Goal: Task Accomplishment & Management: Manage account settings

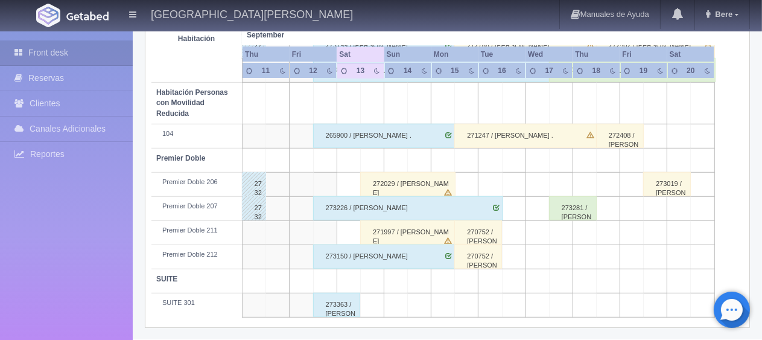
scroll to position [643, 0]
click at [393, 233] on div "271997 / [PERSON_NAME] [PERSON_NAME]" at bounding box center [407, 232] width 95 height 24
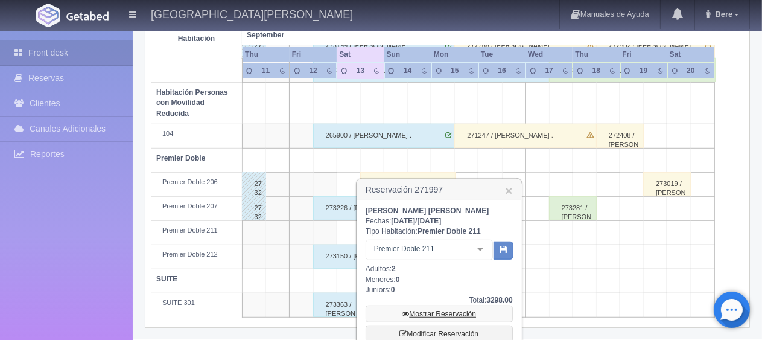
click at [434, 310] on link "Mostrar Reservación" at bounding box center [439, 313] width 147 height 17
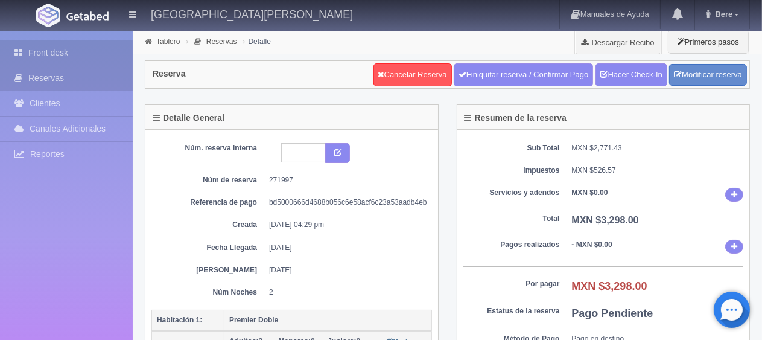
click at [89, 59] on link "Front desk" at bounding box center [66, 52] width 133 height 25
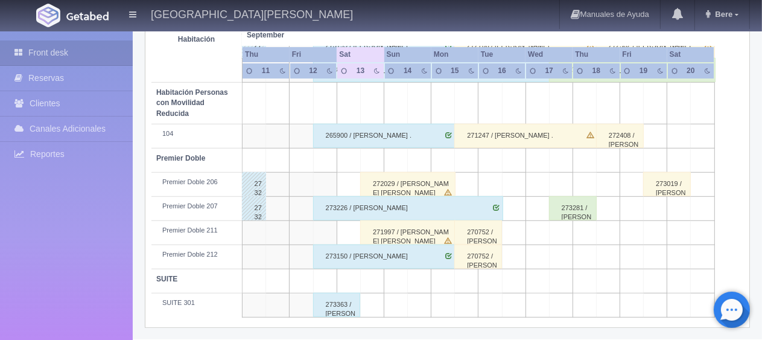
scroll to position [583, 0]
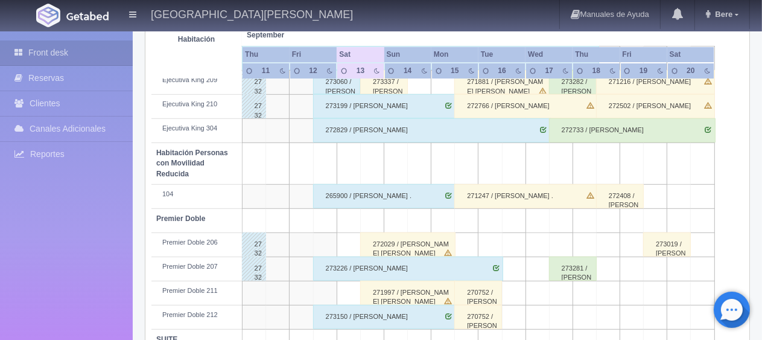
click at [391, 237] on div "272029 / Sergio Ramirez Garcia" at bounding box center [407, 244] width 95 height 24
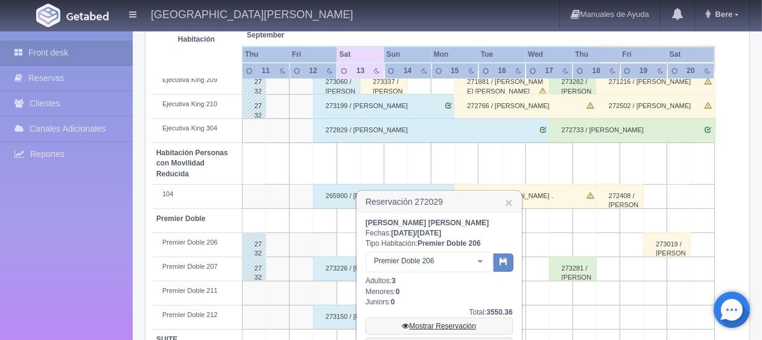
click at [436, 322] on link "Mostrar Reservación" at bounding box center [439, 325] width 147 height 17
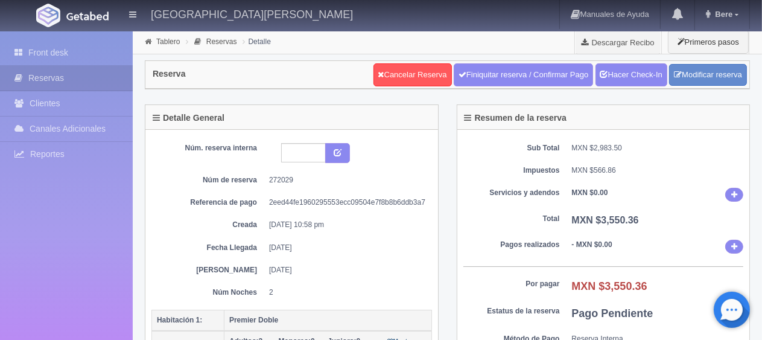
scroll to position [121, 0]
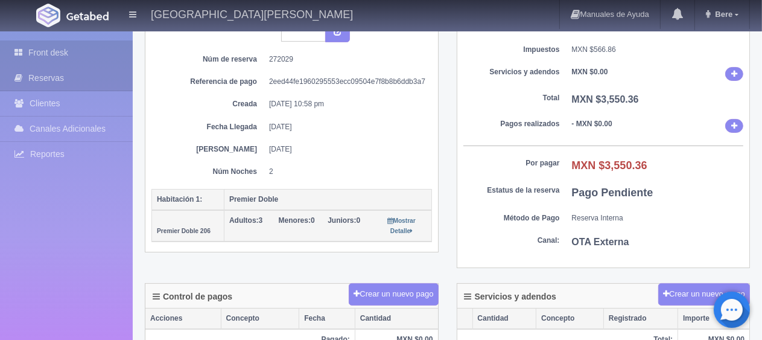
click at [93, 60] on link "Front desk" at bounding box center [66, 52] width 133 height 25
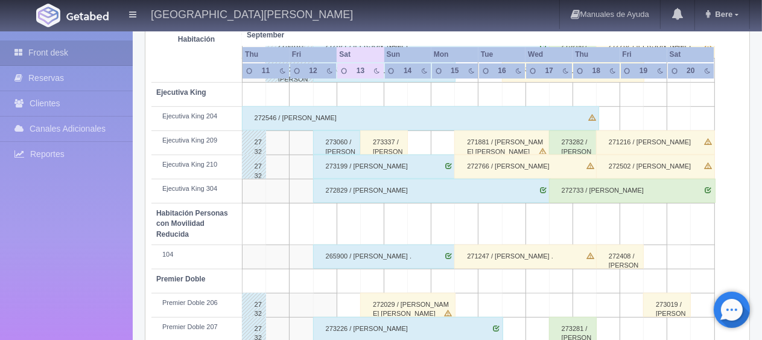
scroll to position [462, 0]
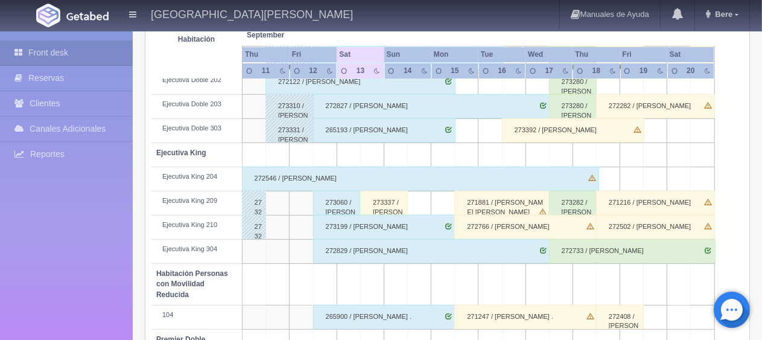
click at [392, 205] on div "273337 / Ricardo Gonzalez" at bounding box center [384, 203] width 48 height 24
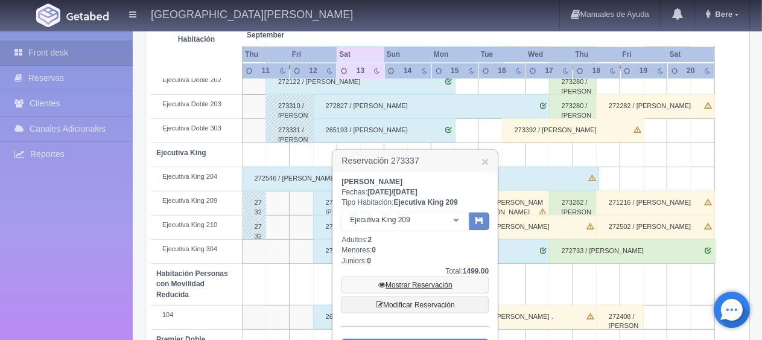
click at [416, 280] on link "Mostrar Reservación" at bounding box center [414, 284] width 147 height 17
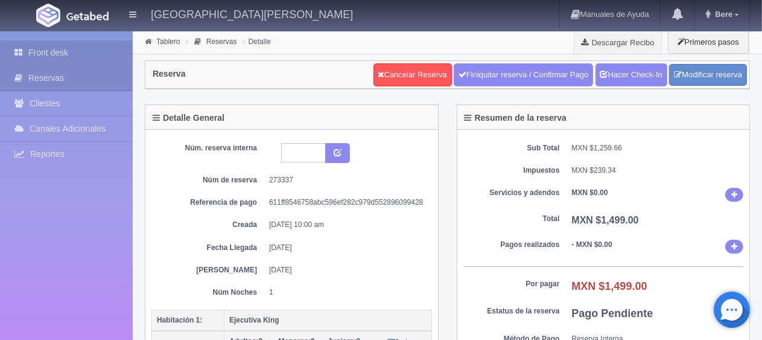
click at [49, 51] on link "Front desk" at bounding box center [66, 52] width 133 height 25
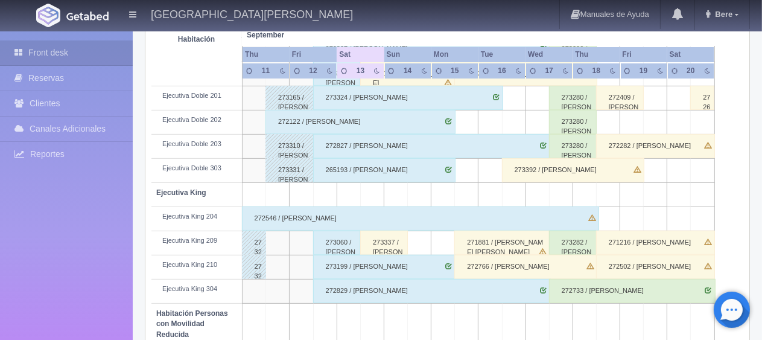
scroll to position [302, 0]
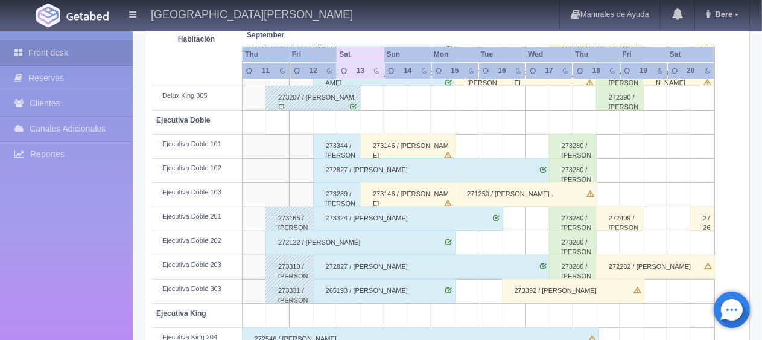
click at [393, 197] on div "273146 / [PERSON_NAME]" at bounding box center [407, 194] width 95 height 24
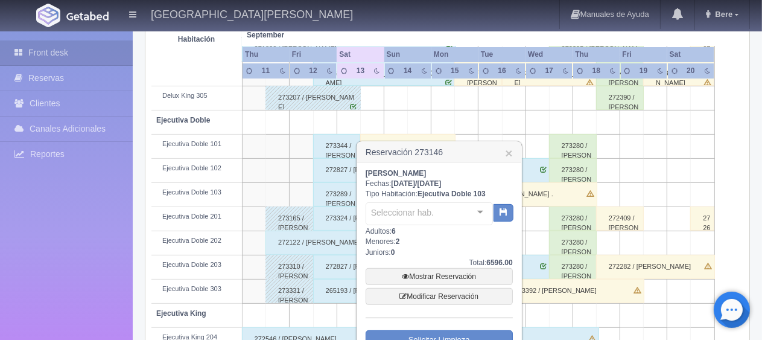
scroll to position [422, 0]
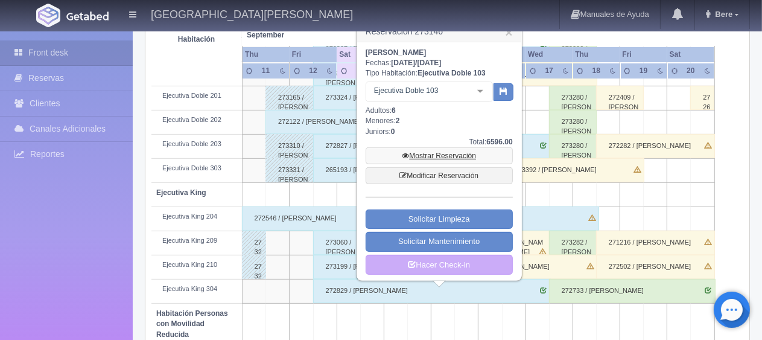
click at [434, 158] on link "Mostrar Reservación" at bounding box center [439, 155] width 147 height 17
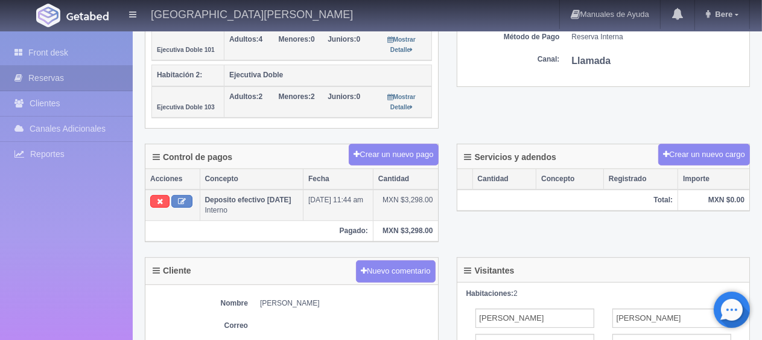
scroll to position [241, 0]
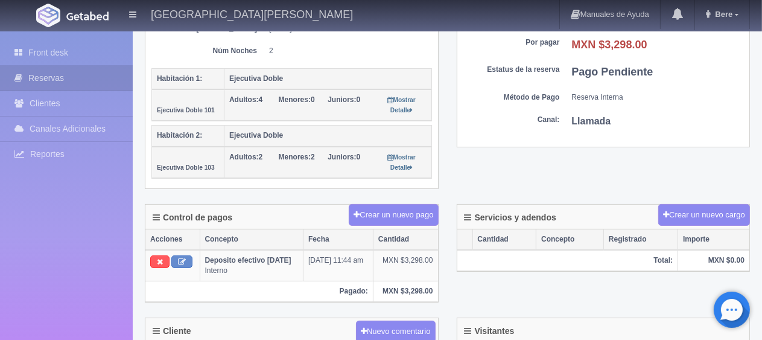
click at [48, 28] on picture at bounding box center [48, 15] width 30 height 30
click at [59, 43] on link "Front desk" at bounding box center [66, 52] width 133 height 25
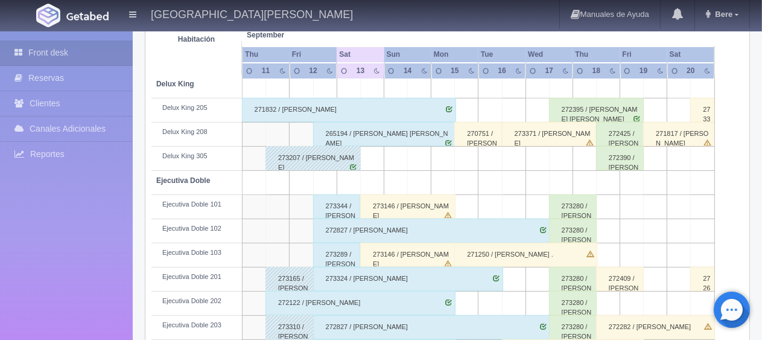
scroll to position [422, 0]
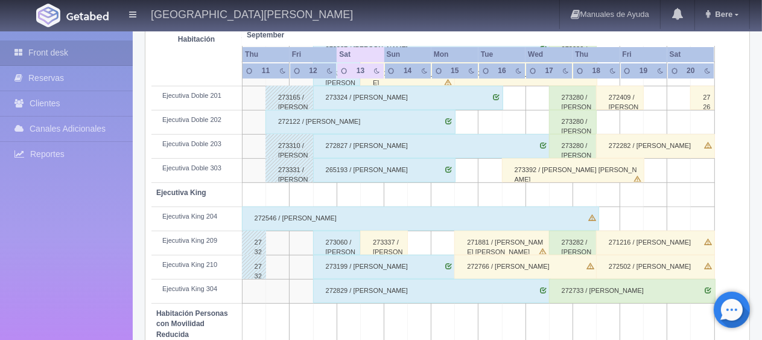
click at [399, 247] on div "273337 / Ricardo Gonzalez" at bounding box center [384, 242] width 48 height 24
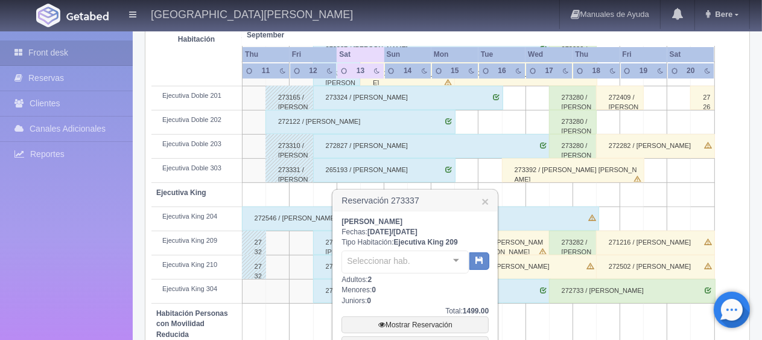
scroll to position [483, 0]
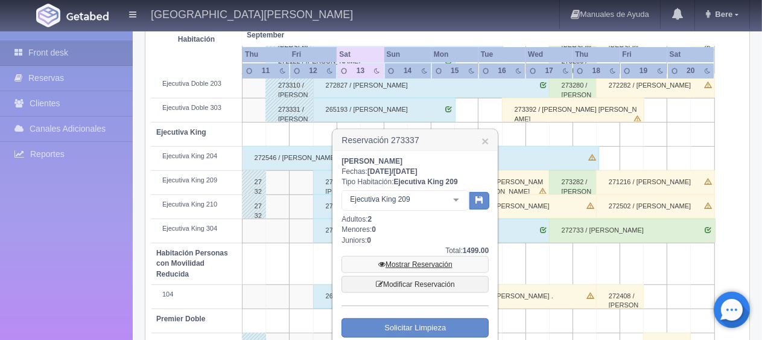
click at [404, 259] on link "Mostrar Reservación" at bounding box center [414, 264] width 147 height 17
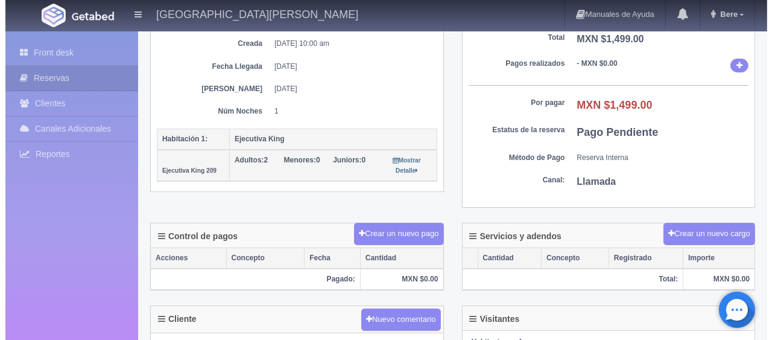
scroll to position [241, 0]
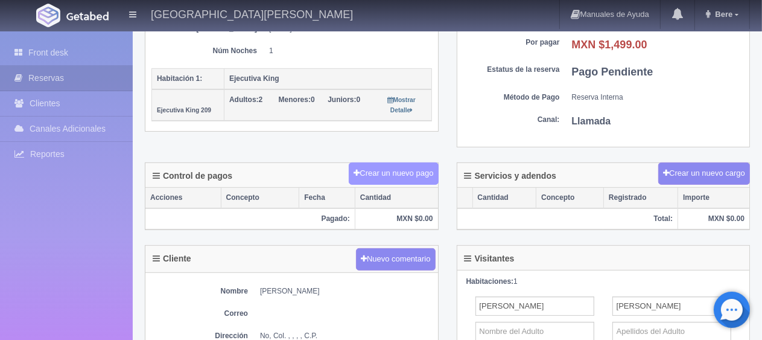
click at [411, 180] on button "Crear un nuevo pago" at bounding box center [393, 173] width 89 height 22
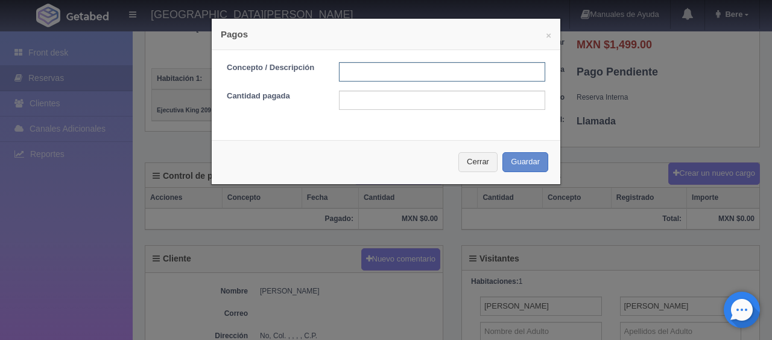
click at [386, 72] on input "text" at bounding box center [442, 71] width 206 height 19
type input "transferencia [DATE]"
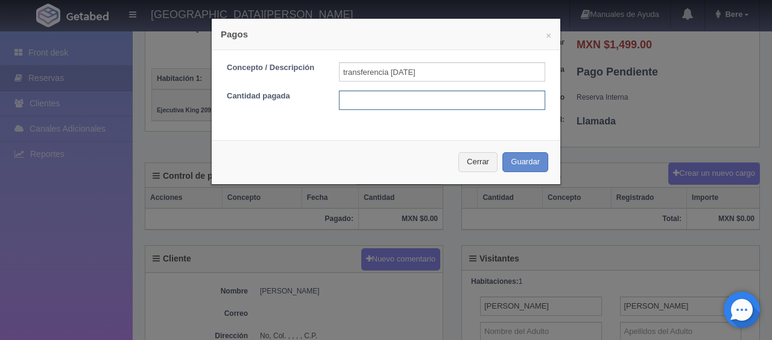
click at [346, 100] on input "text" at bounding box center [442, 100] width 206 height 19
type input "750"
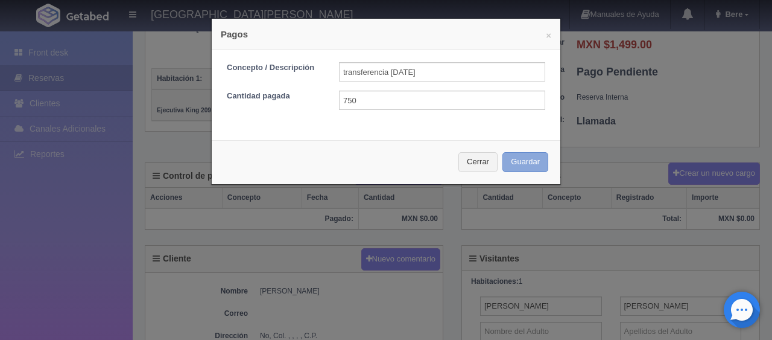
click at [526, 169] on button "Guardar" at bounding box center [526, 162] width 46 height 20
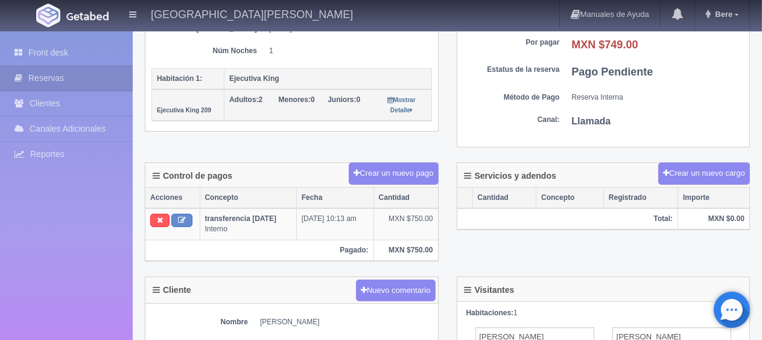
scroll to position [181, 0]
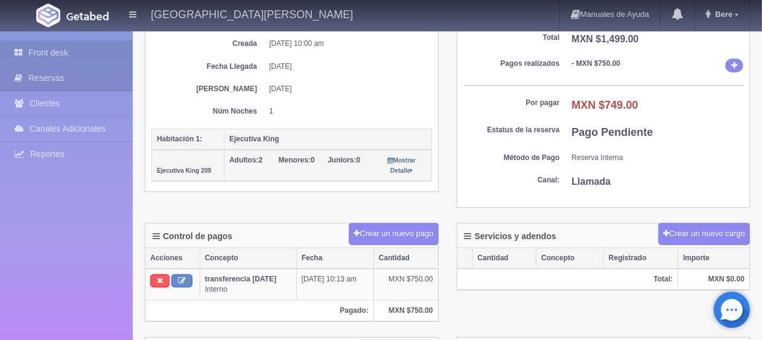
click at [95, 46] on link "Front desk" at bounding box center [66, 52] width 133 height 25
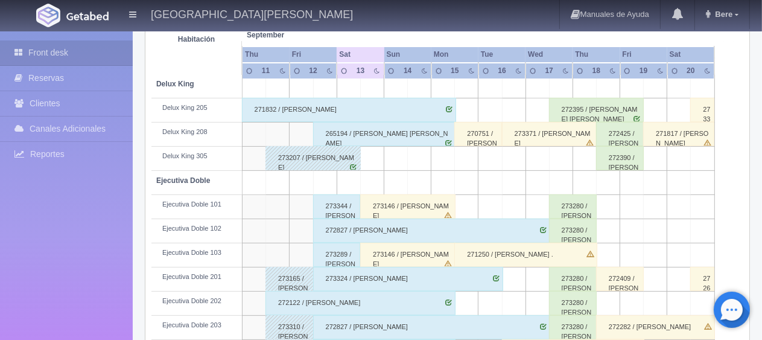
scroll to position [422, 0]
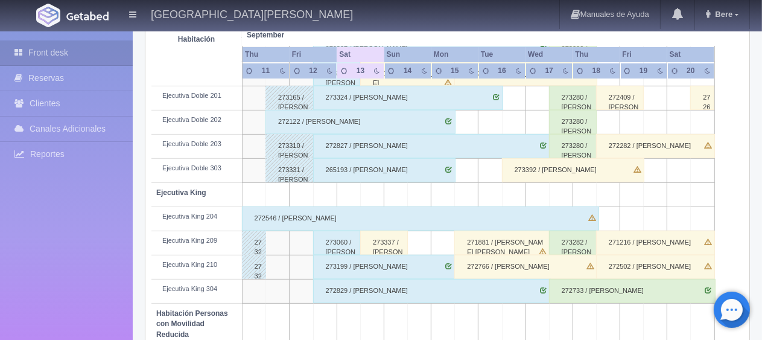
click at [588, 173] on div "273392 / Edwin Martínez Andrade" at bounding box center [573, 170] width 142 height 24
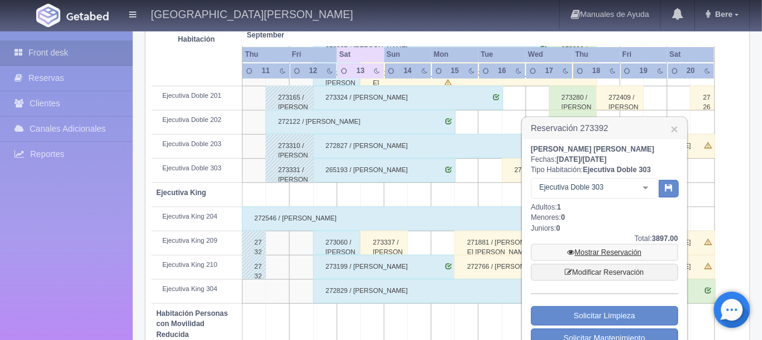
click at [604, 247] on link "Mostrar Reservación" at bounding box center [604, 252] width 147 height 17
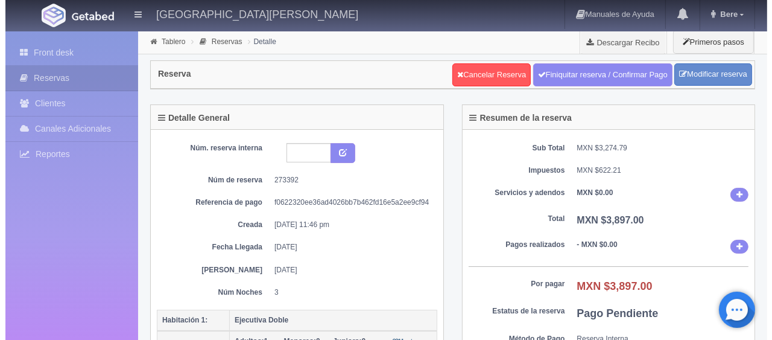
scroll to position [181, 0]
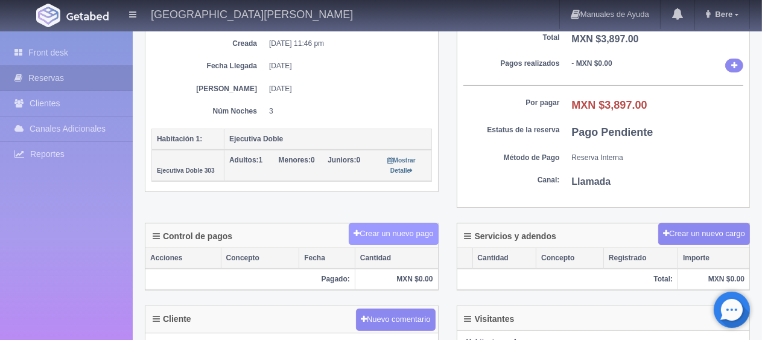
click at [387, 226] on button "Crear un nuevo pago" at bounding box center [393, 234] width 89 height 22
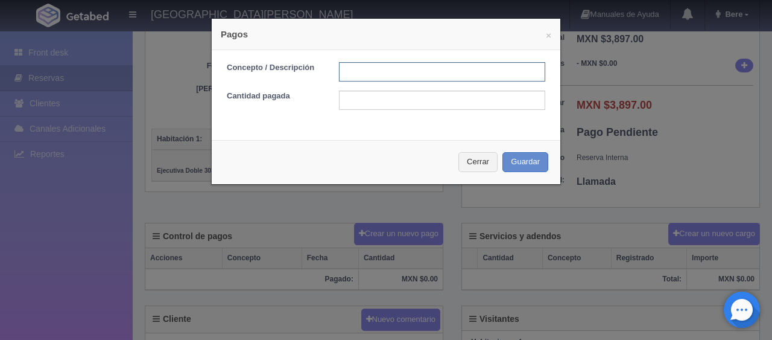
click at [372, 71] on input "text" at bounding box center [442, 71] width 206 height 19
type input "transferencia [DATE]"
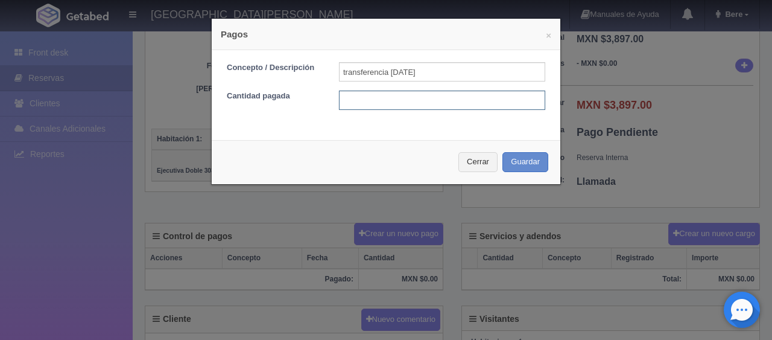
click at [351, 99] on input "text" at bounding box center [442, 100] width 206 height 19
type input "1299"
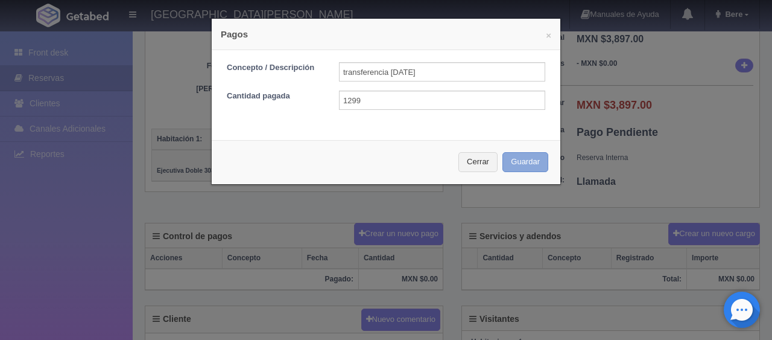
click at [529, 166] on button "Guardar" at bounding box center [526, 162] width 46 height 20
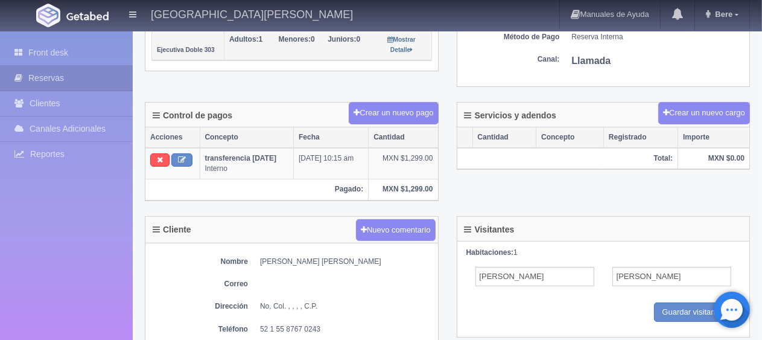
scroll to position [60, 0]
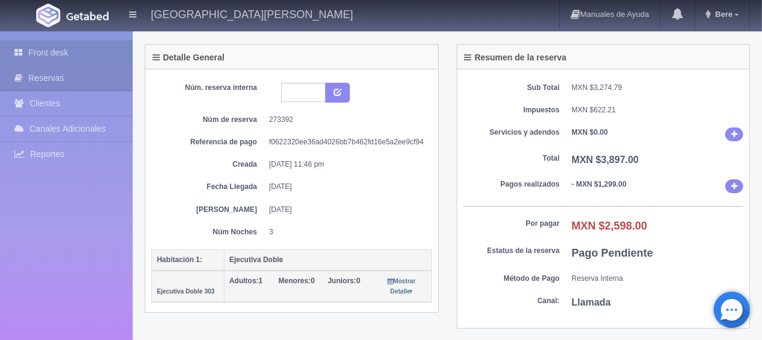
click at [39, 61] on link "Front desk" at bounding box center [66, 52] width 133 height 25
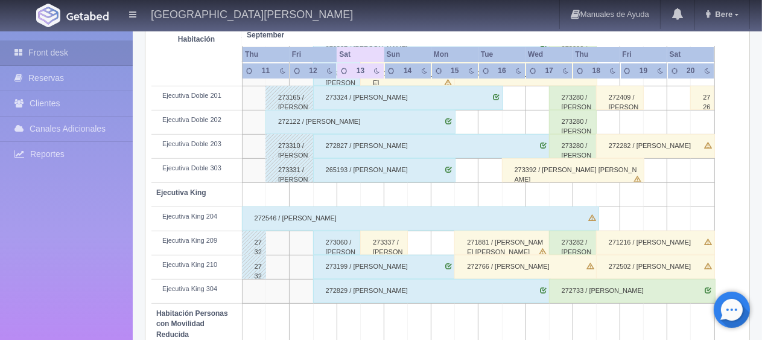
scroll to position [643, 0]
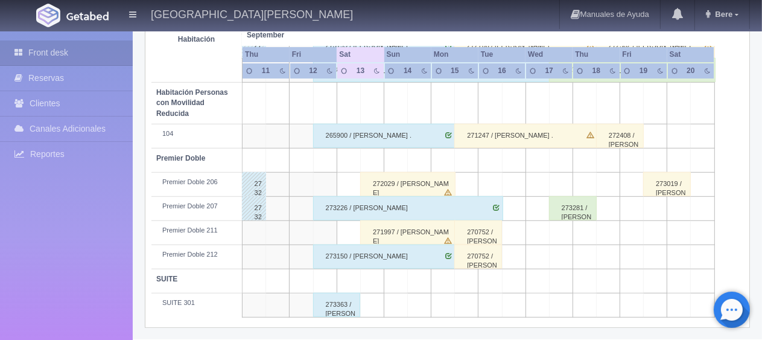
click at [328, 302] on div "273363 / [PERSON_NAME]" at bounding box center [337, 305] width 48 height 24
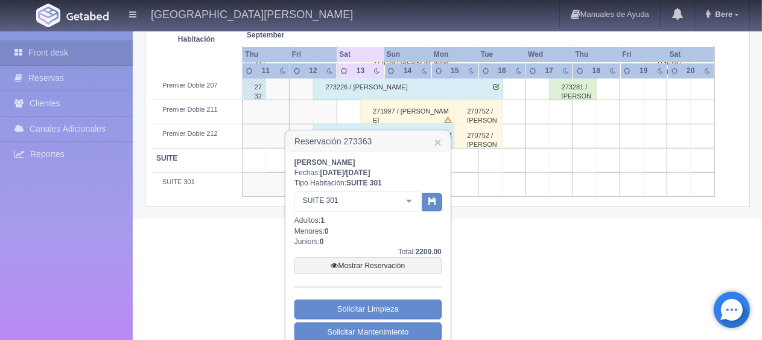
scroll to position [799, 0]
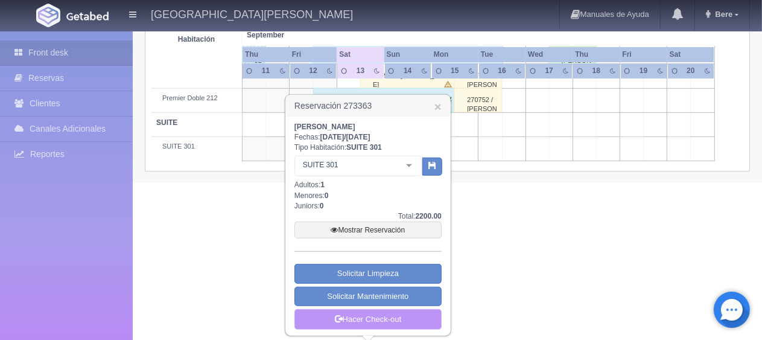
click at [391, 316] on link "Hacer Check-out" at bounding box center [367, 319] width 147 height 21
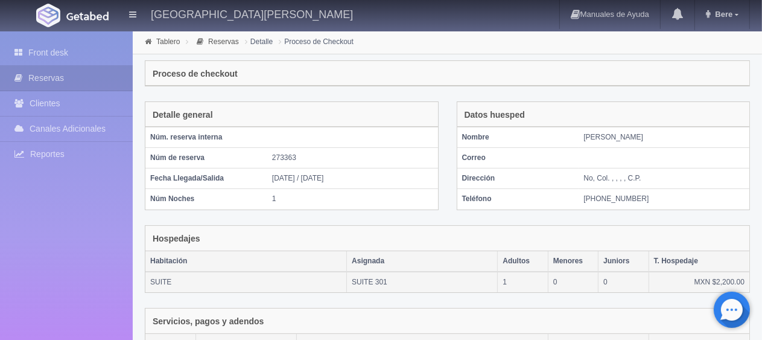
scroll to position [203, 0]
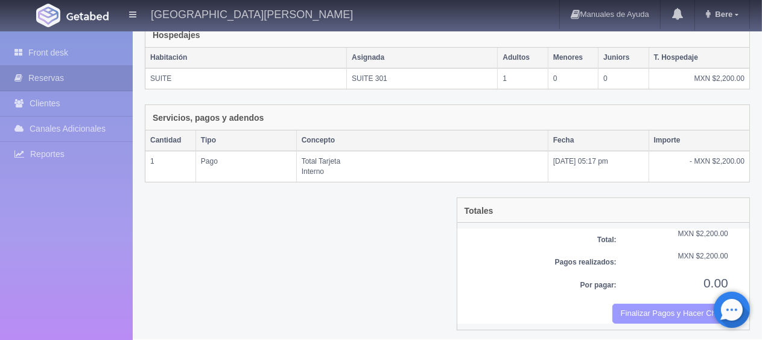
drag, startPoint x: 665, startPoint y: 305, endPoint x: 442, endPoint y: 46, distance: 341.4
click at [664, 305] on button "Finalizar Pagos y Hacer Checkout" at bounding box center [670, 313] width 116 height 20
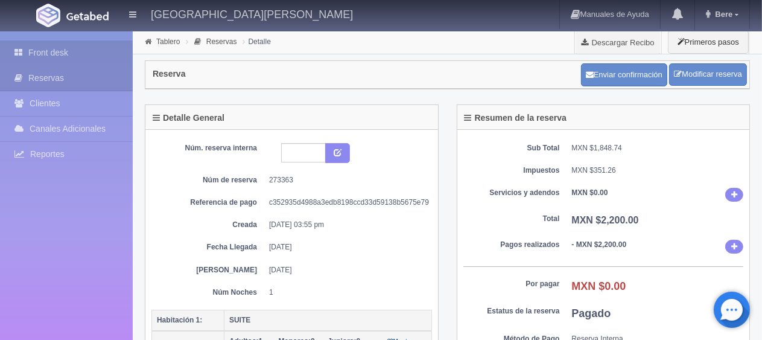
click at [58, 54] on link "Front desk" at bounding box center [66, 52] width 133 height 25
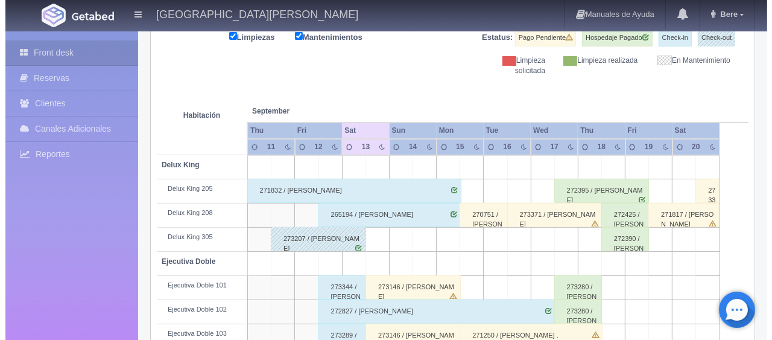
scroll to position [40, 0]
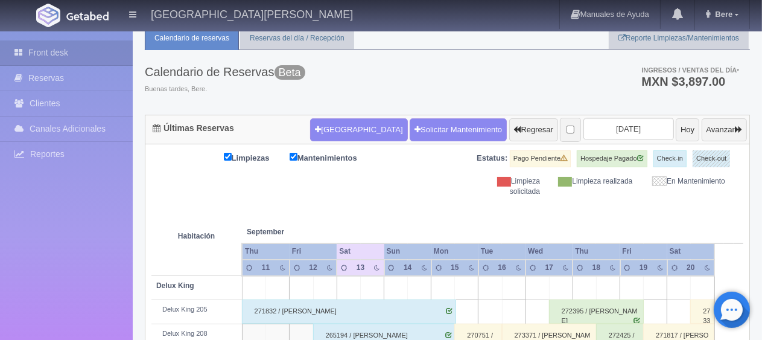
click at [310, 141] on form "Nueva Reserva Solicitar Mantenimiento Regresar 2025-09-13 Hoy Avanzar" at bounding box center [528, 129] width 437 height 25
click at [314, 129] on button "Nueva Reserva" at bounding box center [358, 129] width 97 height 23
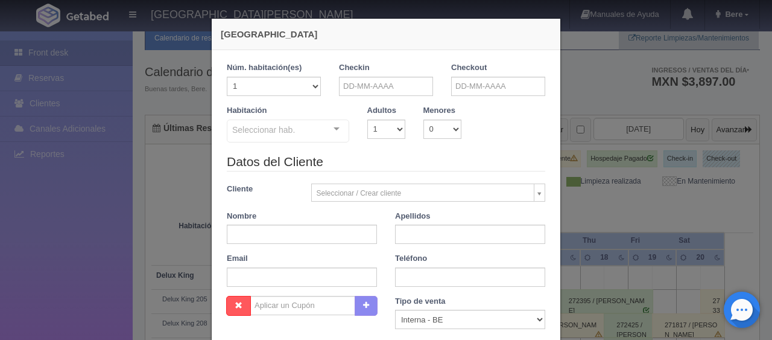
checkbox input "false"
click at [343, 88] on input "text" at bounding box center [386, 86] width 94 height 19
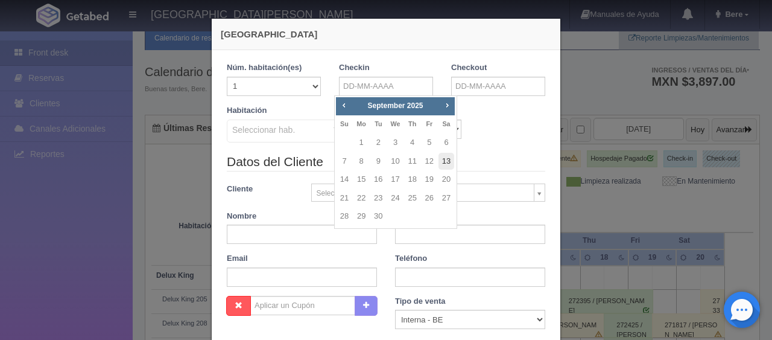
click at [451, 161] on link "13" at bounding box center [447, 161] width 16 height 17
type input "13-09-2025"
checkbox input "false"
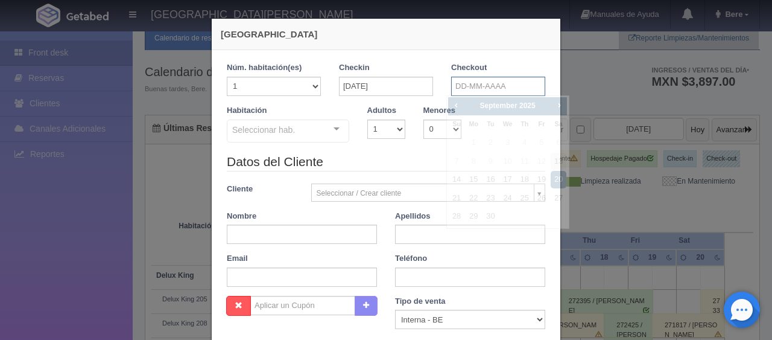
click at [482, 86] on input "text" at bounding box center [498, 86] width 94 height 19
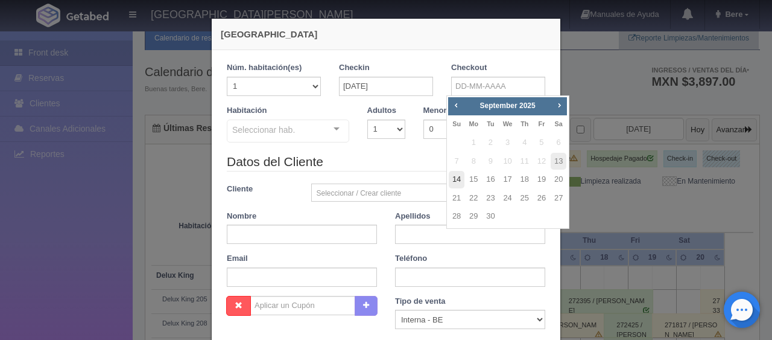
click at [451, 177] on link "14" at bounding box center [457, 179] width 16 height 17
type input "14-09-2025"
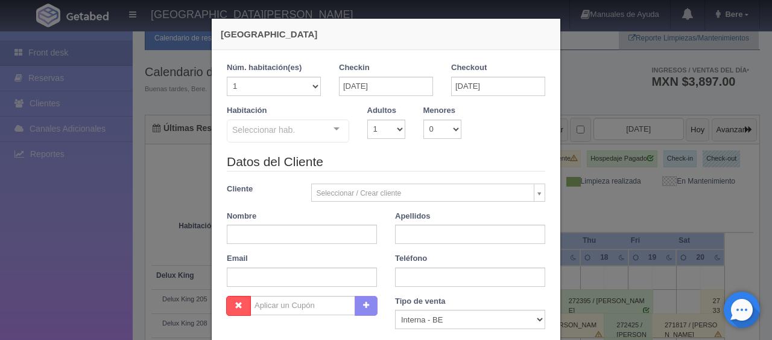
checkbox input "false"
paste input "Wilkinson Estela"
type input "Wilkinson Estela"
click at [417, 319] on select "Correo Electronico Interna - BE Llamada OTA Externa Otro WALK IN" at bounding box center [470, 319] width 150 height 19
select select "extota"
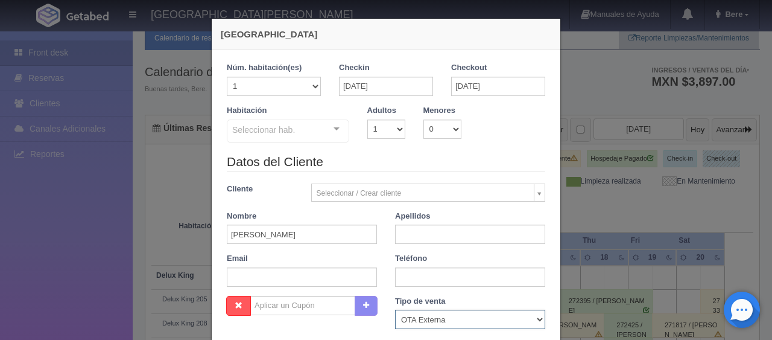
click at [395, 310] on select "Correo Electronico Interna - BE Llamada OTA Externa Otro WALK IN" at bounding box center [470, 319] width 150 height 19
drag, startPoint x: 259, startPoint y: 235, endPoint x: 289, endPoint y: 231, distance: 29.9
click at [289, 231] on input "Wilkinson Estela" at bounding box center [302, 233] width 150 height 19
click at [420, 239] on input "text" at bounding box center [470, 233] width 150 height 19
paste input "Estela"
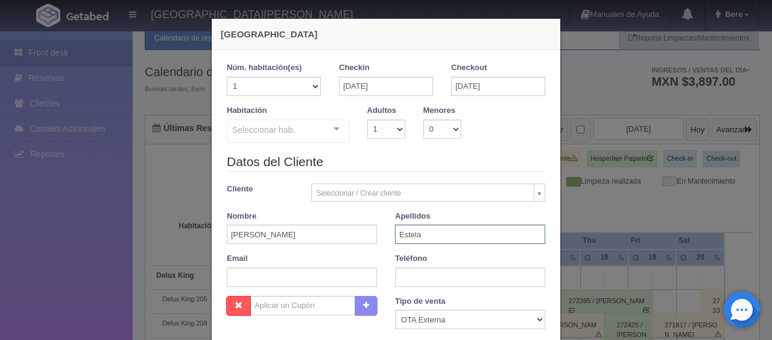
type input "Estela"
click at [316, 229] on input "Wilkinson Estela" at bounding box center [302, 233] width 150 height 19
type input "Wilkinson"
click at [256, 285] on input "text" at bounding box center [302, 276] width 150 height 19
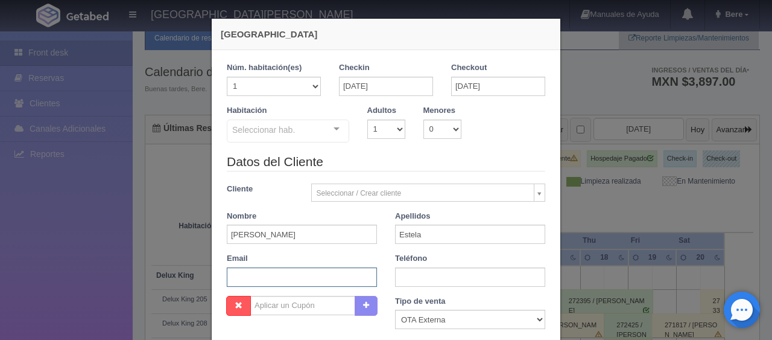
paste input "westel.884457@guest.booking.com"
type input "westel.884457@guest.booking.com"
click at [416, 276] on input "text" at bounding box center [470, 276] width 150 height 19
paste input "1 602 367 4851"
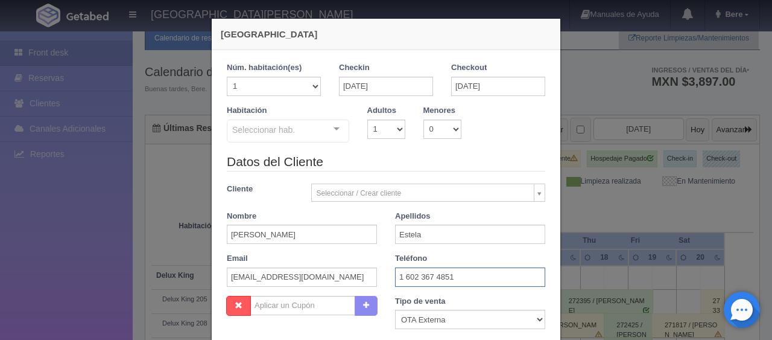
type input "1 602 367 4851"
click at [376, 132] on select "1 2 3 4 5 6 7 8 9 10" at bounding box center [386, 128] width 38 height 19
select select "2"
click at [367, 119] on select "1 2 3 4 5 6 7 8 9 10" at bounding box center [386, 128] width 38 height 19
click at [332, 135] on div at bounding box center [337, 129] width 24 height 18
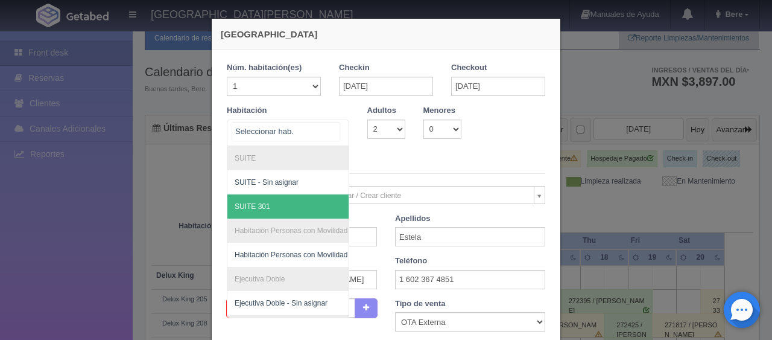
scroll to position [176, 0]
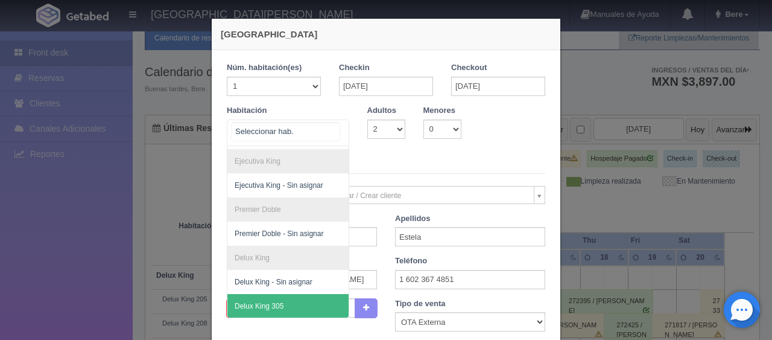
click at [288, 294] on span "Delux King 305" at bounding box center [328, 306] width 203 height 24
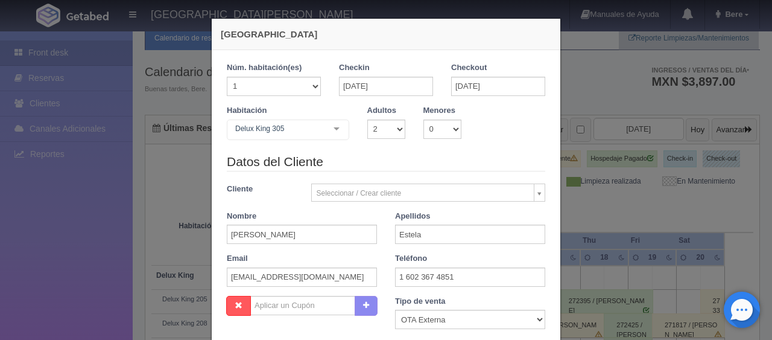
checkbox input "false"
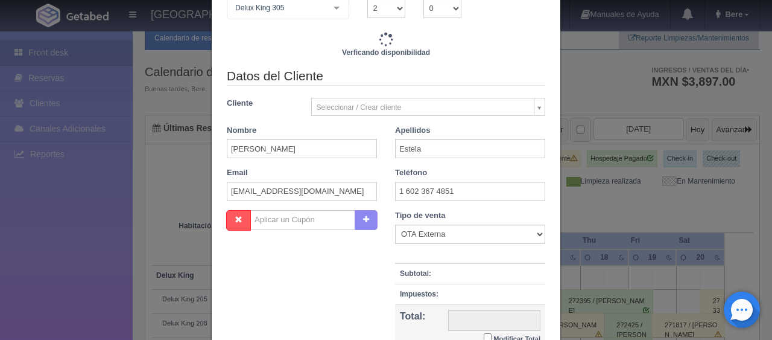
type input "1499.00"
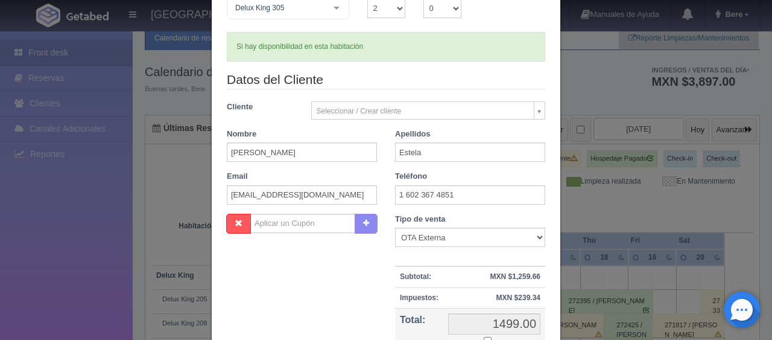
scroll to position [241, 0]
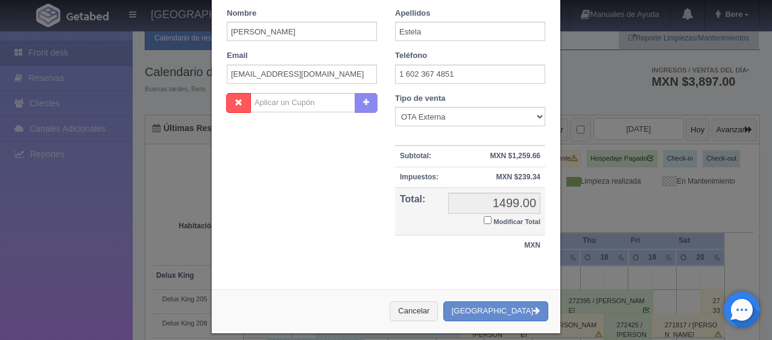
click at [484, 222] on input "Modificar Total" at bounding box center [488, 220] width 8 height 8
checkbox input "true"
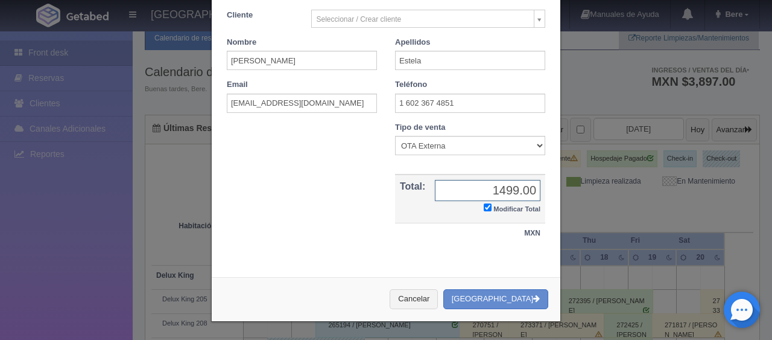
scroll to position [210, 0]
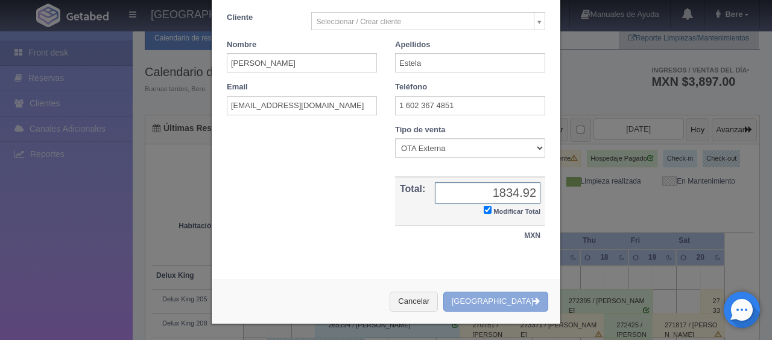
type input "1834.92"
click at [519, 300] on button "[GEOGRAPHIC_DATA]" at bounding box center [495, 301] width 105 height 20
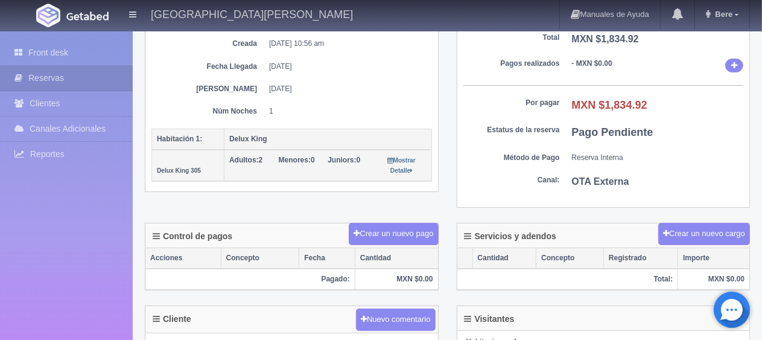
scroll to position [362, 0]
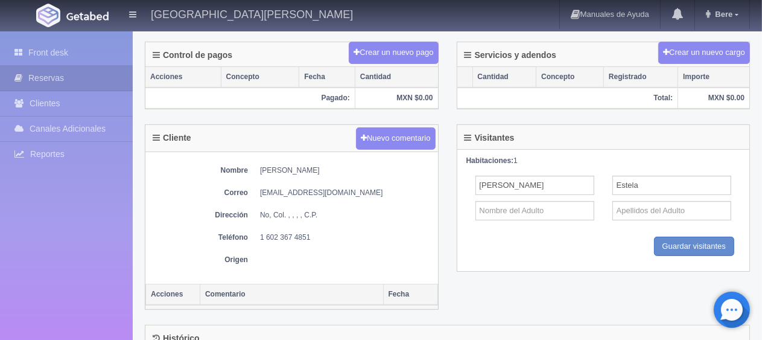
drag, startPoint x: 253, startPoint y: 165, endPoint x: 350, endPoint y: 164, distance: 96.5
click at [350, 165] on dl "Nombre [PERSON_NAME]" at bounding box center [291, 170] width 281 height 10
copy dd "[PERSON_NAME]"
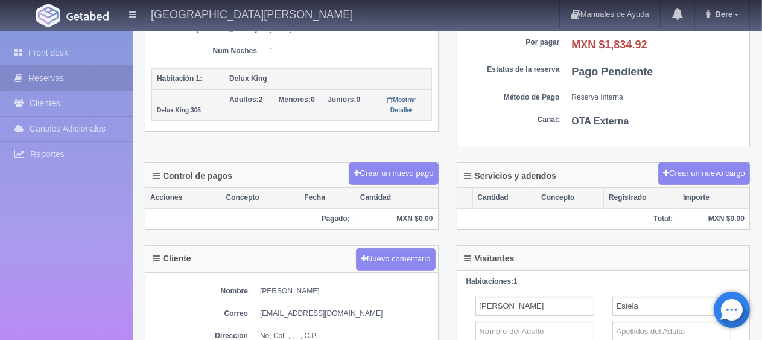
scroll to position [422, 0]
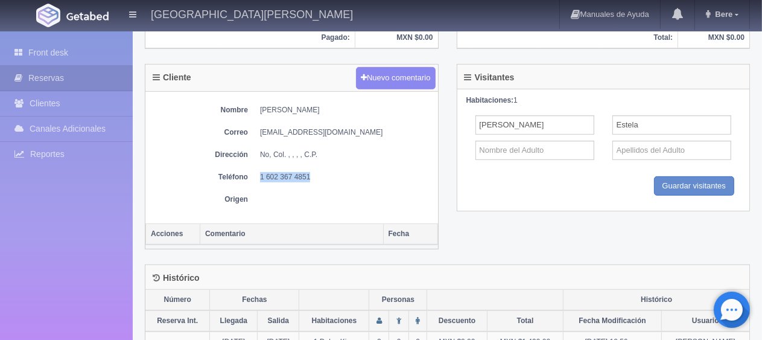
drag, startPoint x: 253, startPoint y: 177, endPoint x: 335, endPoint y: 179, distance: 82.7
click at [337, 178] on dl "Teléfono [PHONE_NUMBER]" at bounding box center [291, 177] width 281 height 10
copy dd "1 602 367 4851"
click at [296, 57] on div "Control de pagos Crear un nuevo pago Acciones Concepto Fecha Cantidad Pagado: M…" at bounding box center [292, 22] width 312 height 83
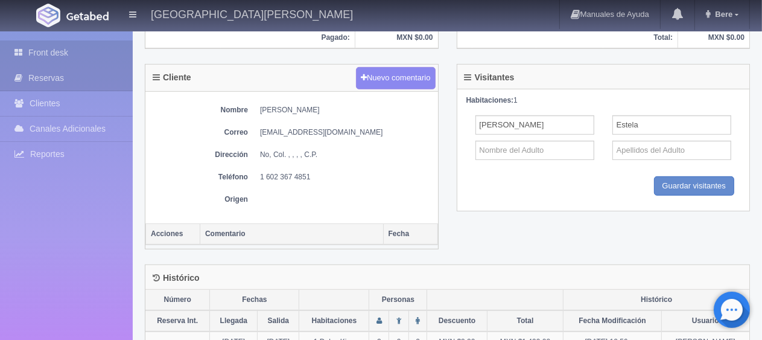
click at [77, 47] on link "Front desk" at bounding box center [66, 52] width 133 height 25
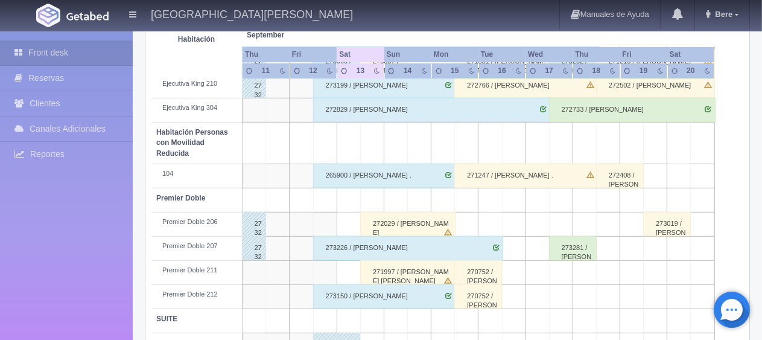
scroll to position [643, 0]
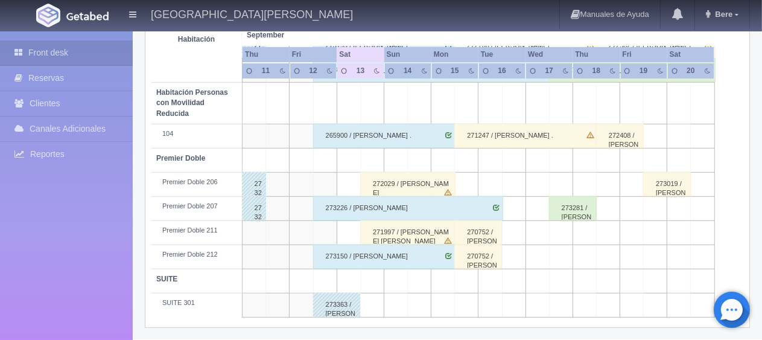
click at [340, 303] on div "273363 / [PERSON_NAME]" at bounding box center [337, 305] width 48 height 24
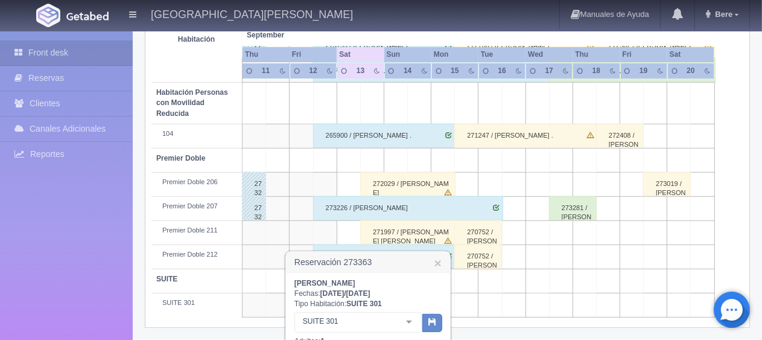
scroll to position [777, 0]
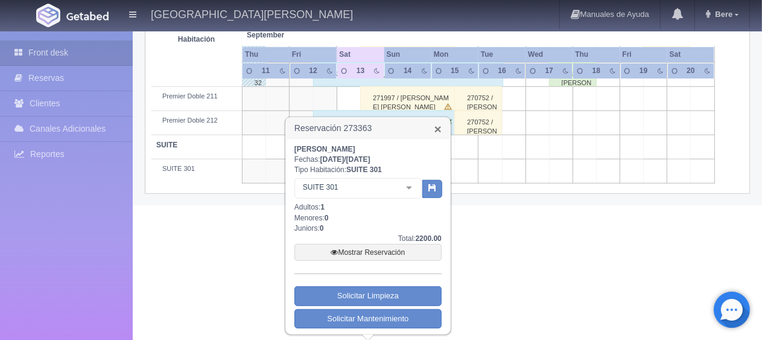
click at [439, 130] on link "×" at bounding box center [437, 128] width 7 height 13
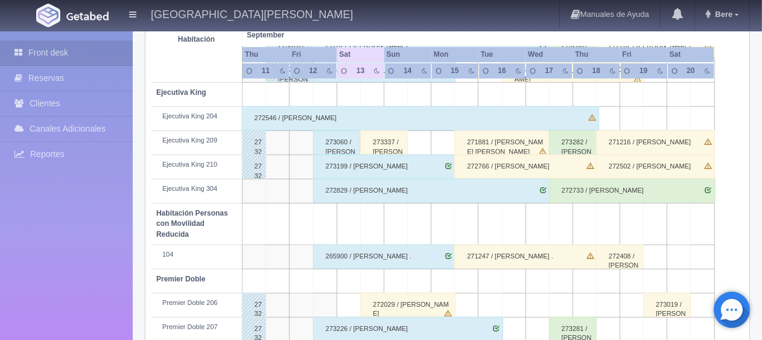
scroll to position [643, 0]
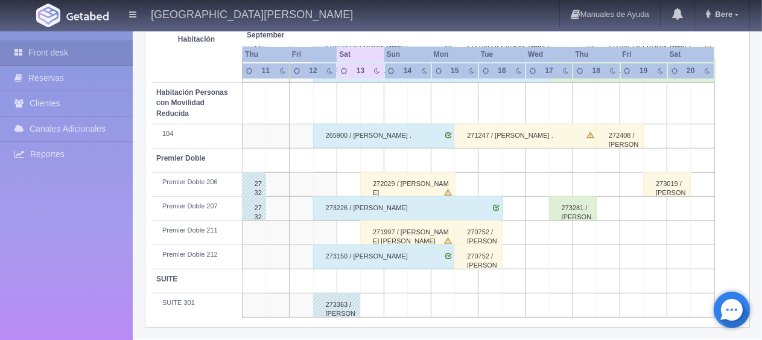
click at [69, 233] on div "Front desk Reservas Clientes Canales Adicionales Channex Reportes Reporte del d…" at bounding box center [66, 201] width 133 height 340
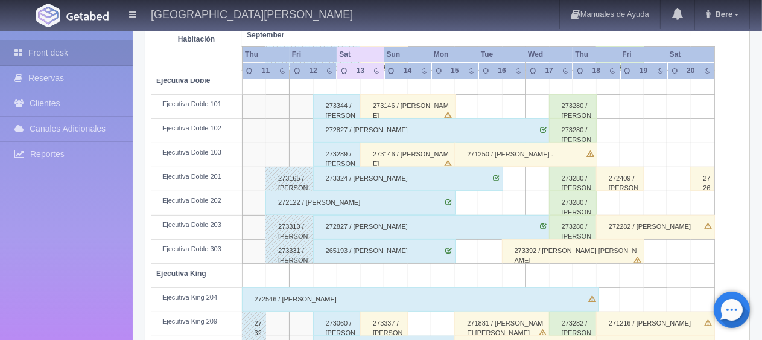
scroll to position [160, 0]
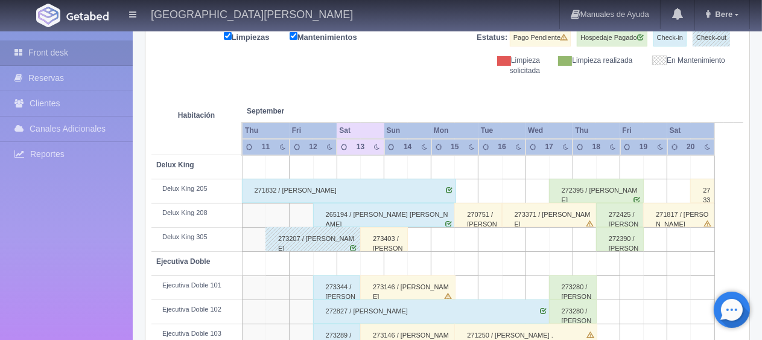
click at [379, 247] on div "273403 / Wilkinson Estela" at bounding box center [384, 239] width 48 height 24
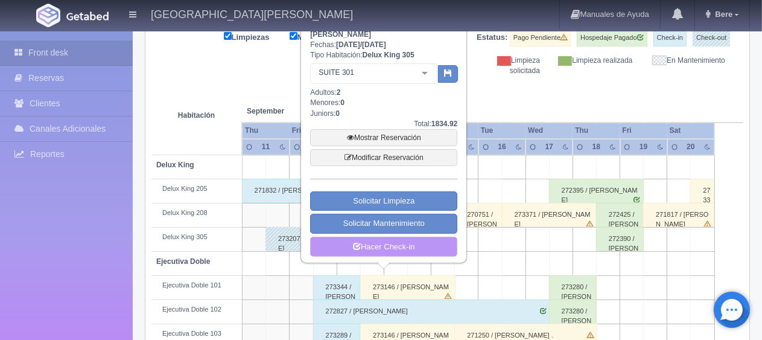
scroll to position [100, 0]
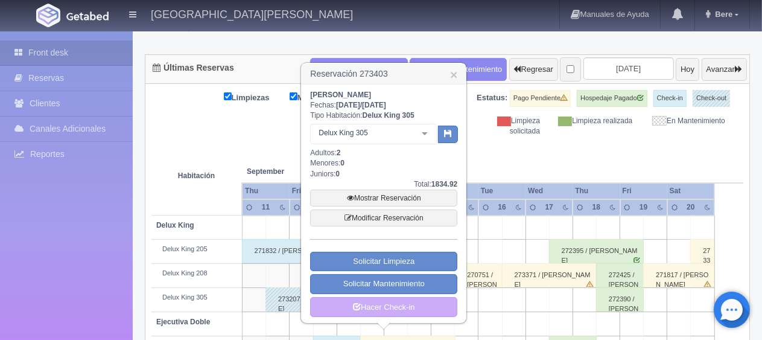
click at [447, 75] on h3 "Reservación 273403 ×" at bounding box center [384, 73] width 164 height 21
click at [462, 73] on h3 "Reservación 273403 ×" at bounding box center [384, 73] width 164 height 21
click at [457, 75] on link "×" at bounding box center [453, 74] width 7 height 13
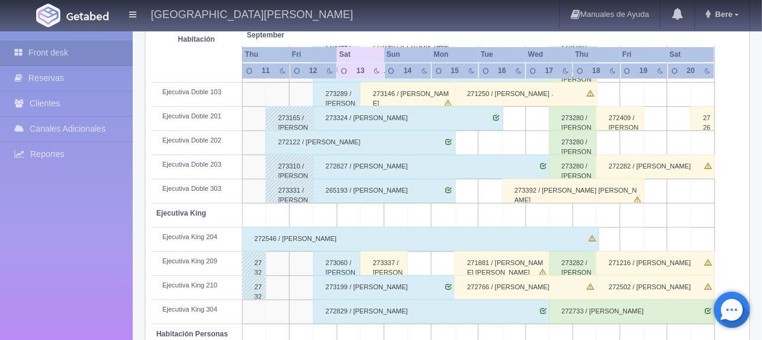
scroll to position [281, 0]
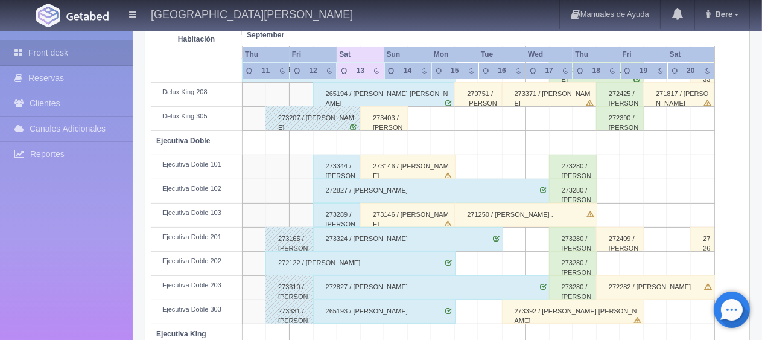
click at [325, 217] on div "273289 / [PERSON_NAME] ." at bounding box center [337, 215] width 48 height 24
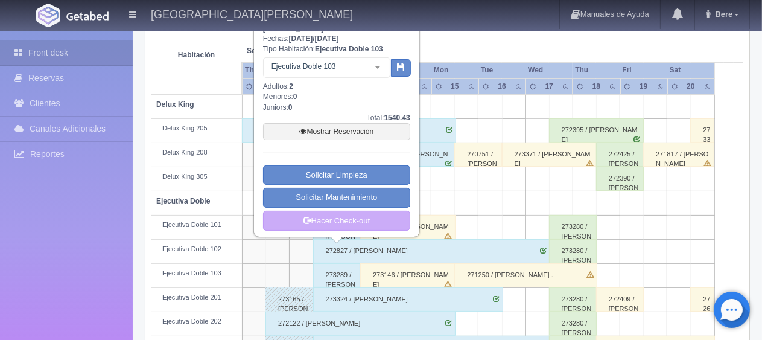
scroll to position [160, 0]
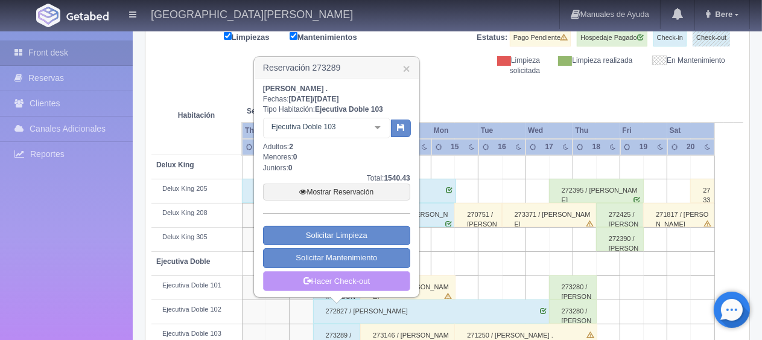
click at [385, 278] on link "Hacer Check-out" at bounding box center [336, 281] width 147 height 21
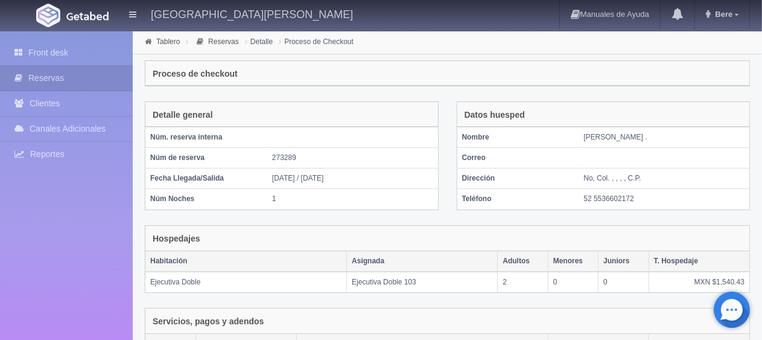
scroll to position [203, 0]
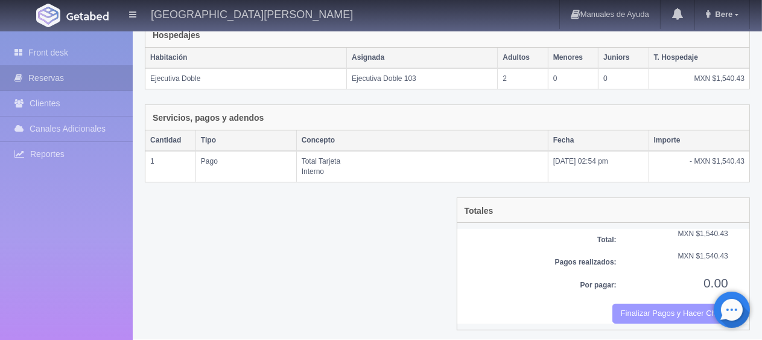
click at [671, 305] on button "Finalizar Pagos y Hacer Checkout" at bounding box center [670, 313] width 116 height 20
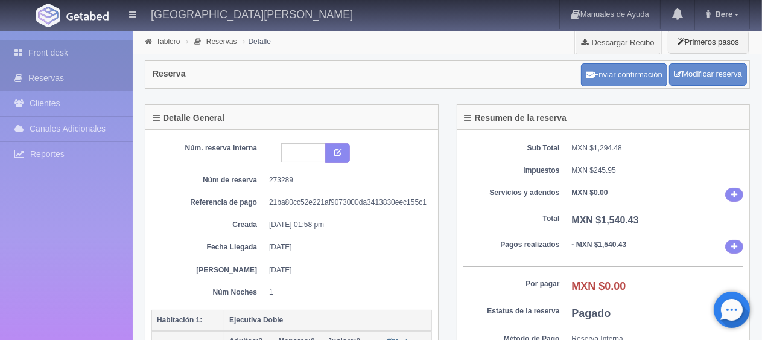
click at [57, 51] on link "Front desk" at bounding box center [66, 52] width 133 height 25
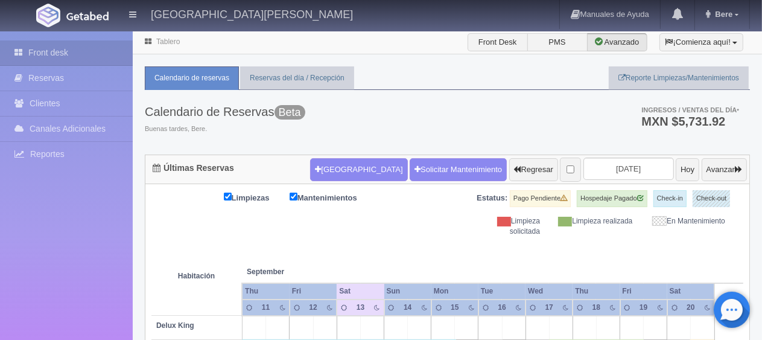
scroll to position [181, 0]
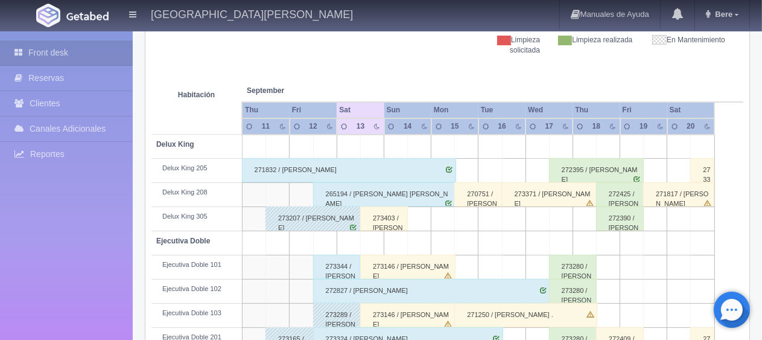
click at [391, 66] on th at bounding box center [372, 79] width 71 height 46
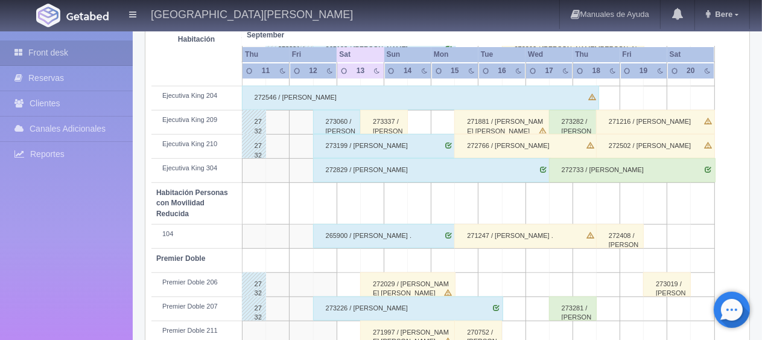
scroll to position [643, 0]
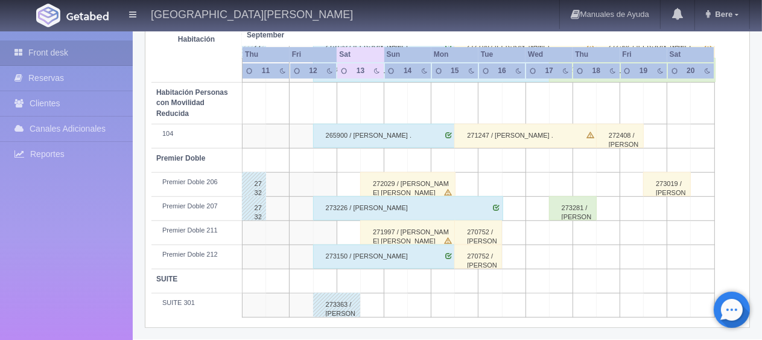
click at [418, 232] on div "271997 / Hector Manuel Ramirez Garcia" at bounding box center [407, 232] width 95 height 24
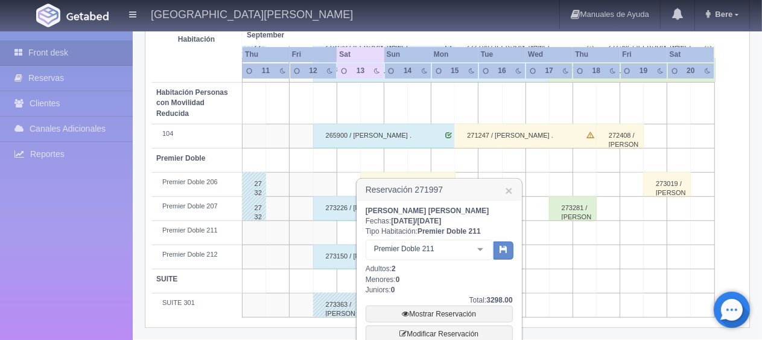
scroll to position [704, 0]
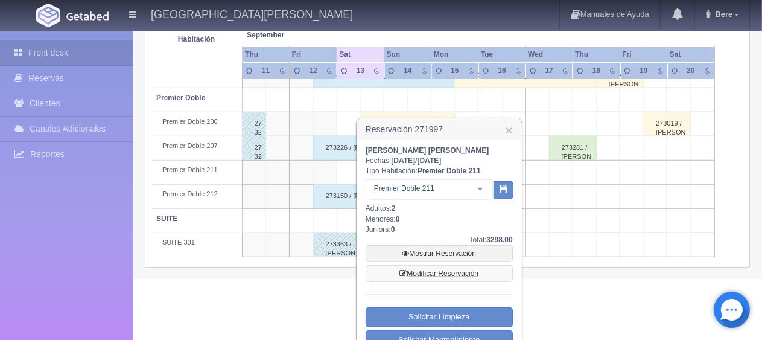
click at [447, 274] on link "Modificar Reservación" at bounding box center [439, 273] width 147 height 17
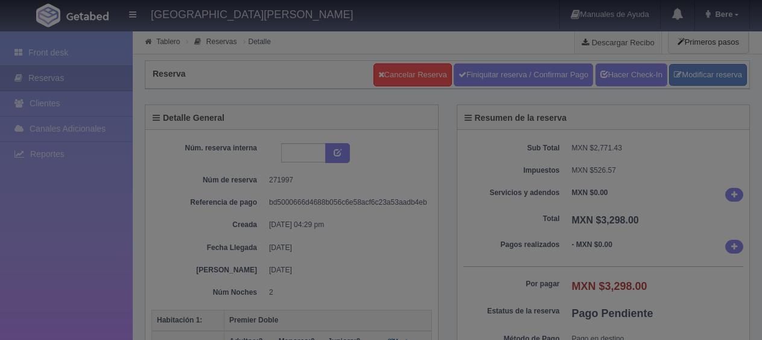
select select "2"
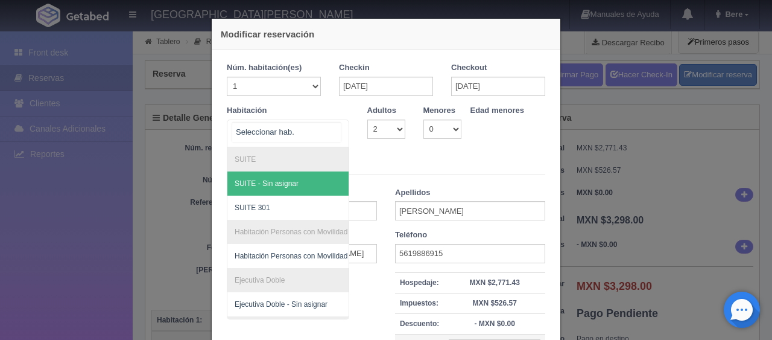
click at [341, 132] on div at bounding box center [337, 131] width 24 height 23
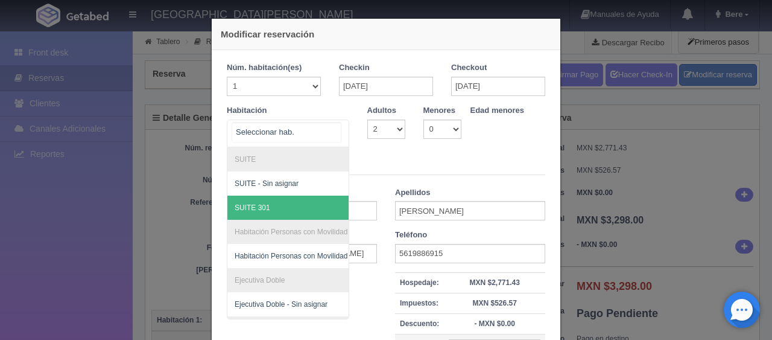
click at [268, 212] on span "SUITE 301" at bounding box center [328, 207] width 203 height 24
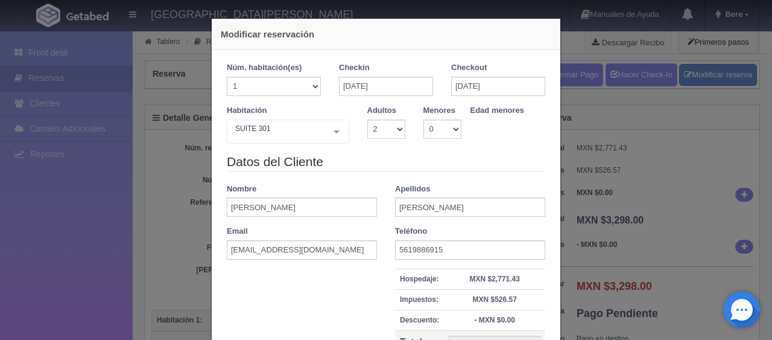
checkbox input "false"
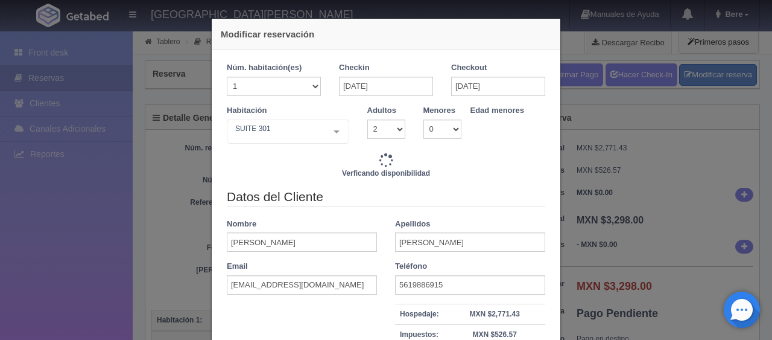
type input "4800.00"
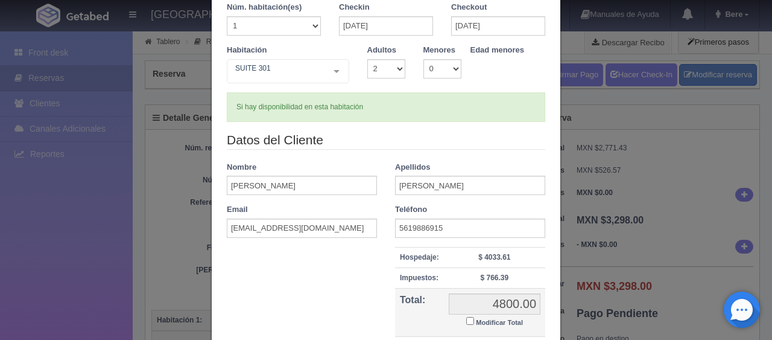
scroll to position [121, 0]
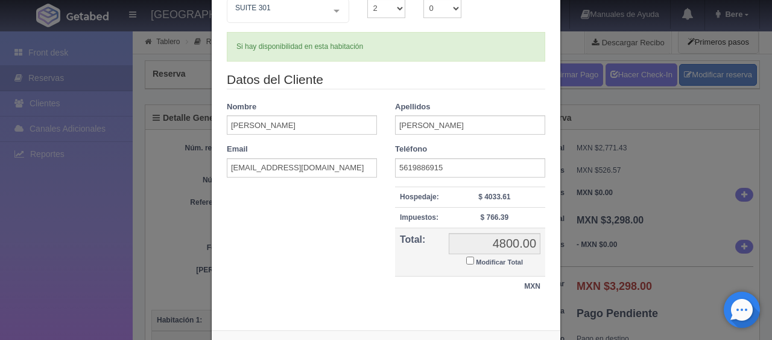
click at [466, 259] on input "Modificar Total" at bounding box center [470, 260] width 8 height 8
checkbox input "true"
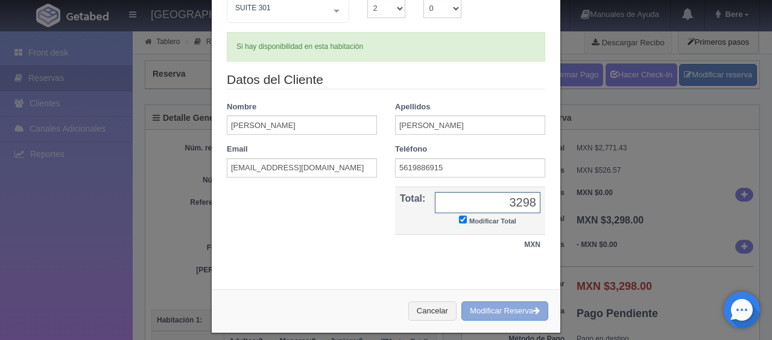
type input "3298"
click at [500, 307] on button "Modificar Reserva" at bounding box center [505, 311] width 87 height 20
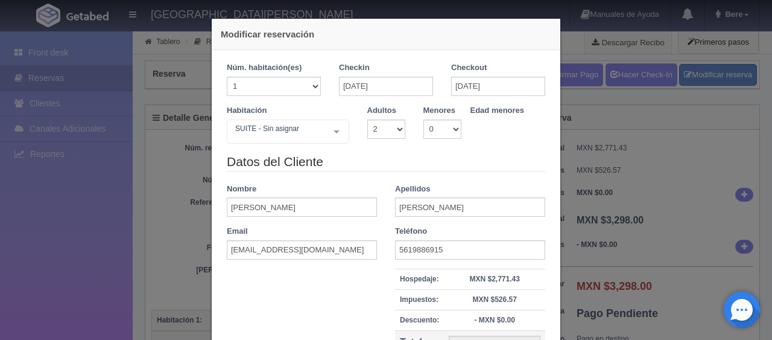
select select "2"
click at [89, 279] on div "Modificar reservación Núm. habitación(es) 1 2 3 4 5 6 7 8 9 10 11 12 13 14 15 1…" at bounding box center [386, 170] width 772 height 340
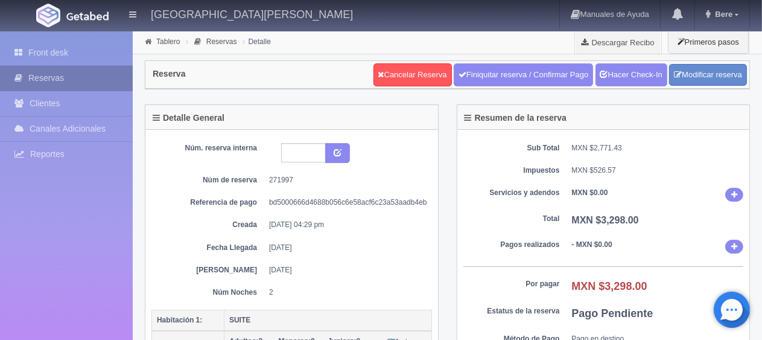
drag, startPoint x: 37, startPoint y: 59, endPoint x: 49, endPoint y: 66, distance: 14.4
click at [38, 59] on link "Front desk" at bounding box center [66, 52] width 133 height 25
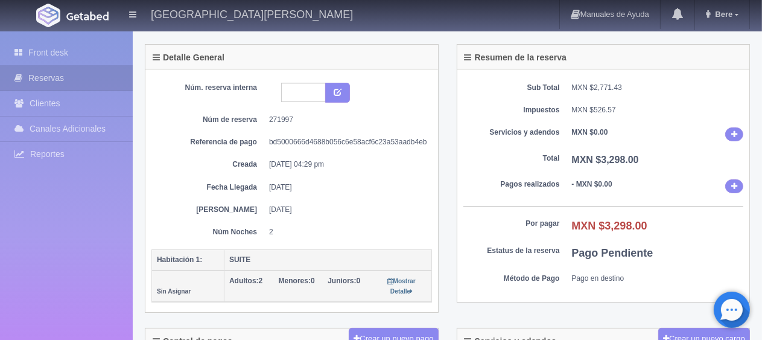
scroll to position [181, 0]
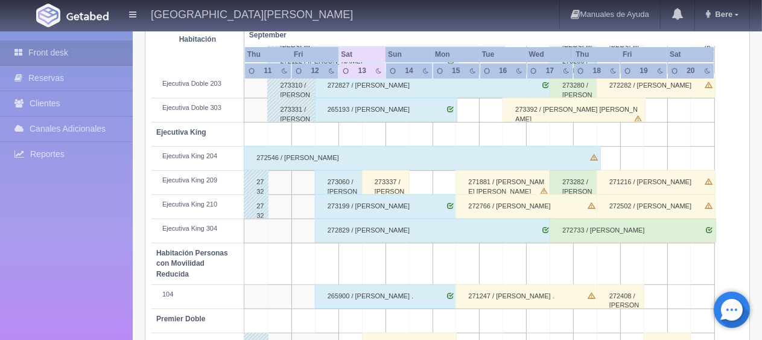
scroll to position [665, 0]
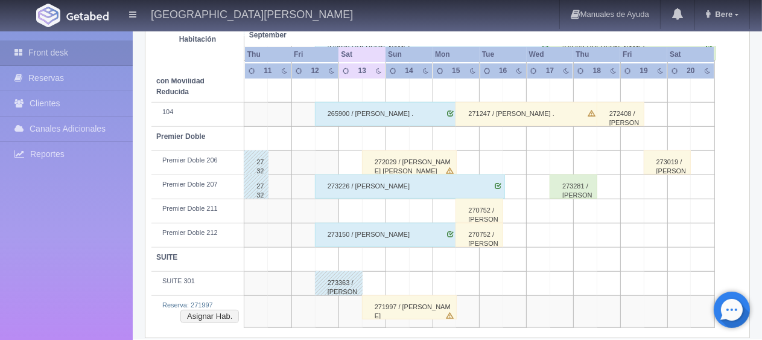
click at [419, 299] on div "271997 / [PERSON_NAME]" at bounding box center [409, 307] width 95 height 24
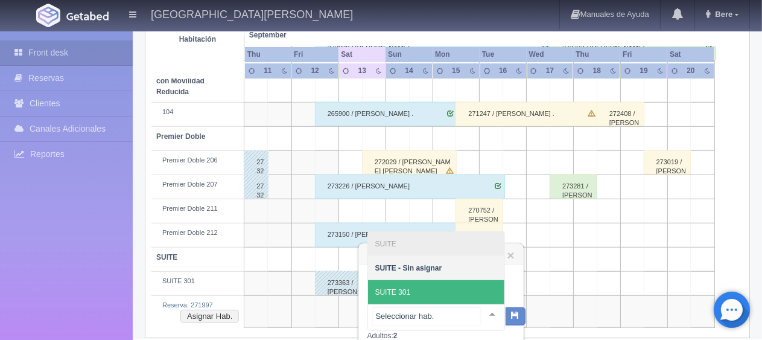
click at [428, 291] on span "SUITE 301" at bounding box center [436, 292] width 136 height 24
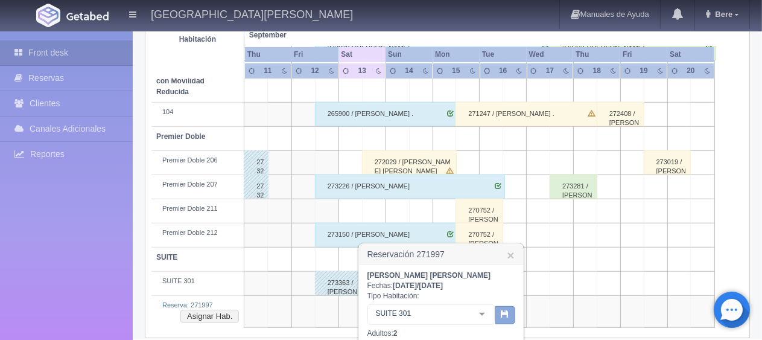
click at [501, 315] on icon "button" at bounding box center [505, 314] width 8 height 8
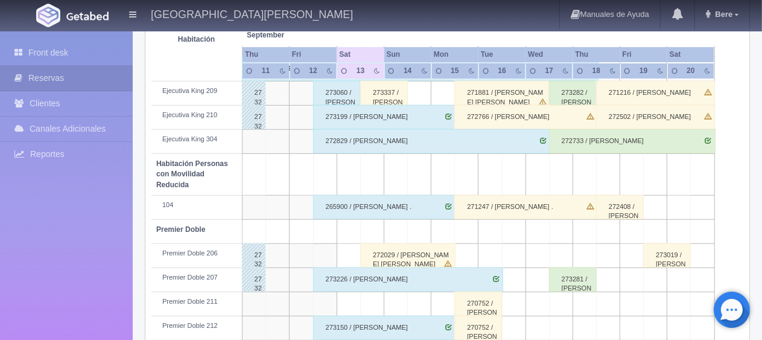
scroll to position [643, 0]
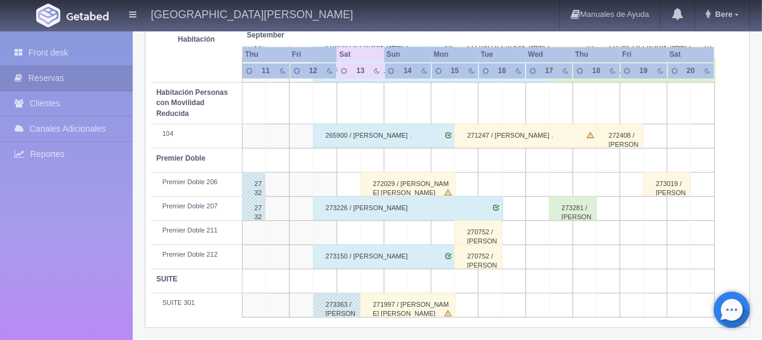
click at [369, 125] on div "265900 / [PERSON_NAME] ." at bounding box center [384, 136] width 142 height 24
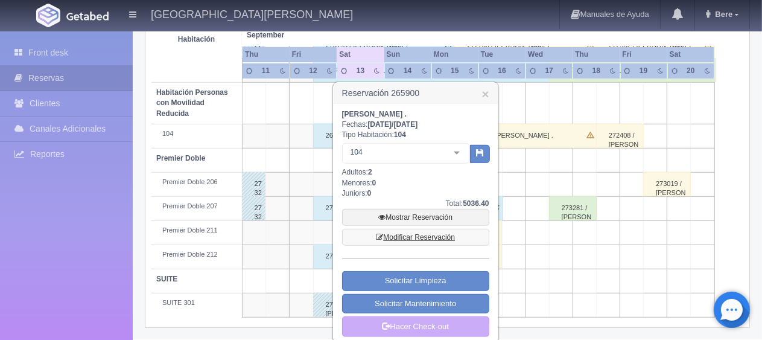
click at [405, 232] on link "Modificar Reservación" at bounding box center [415, 237] width 147 height 17
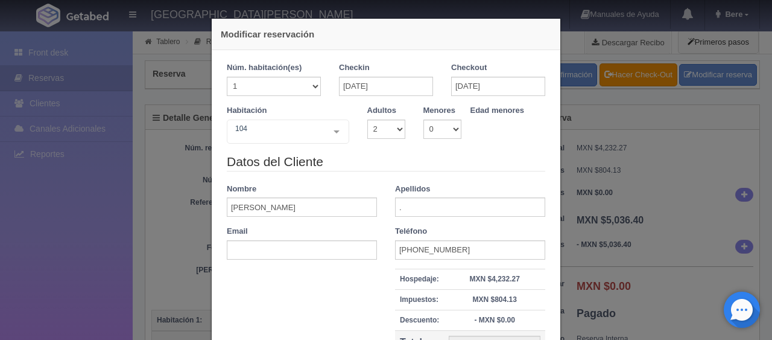
select select "2"
click at [311, 287] on div "Datos del Cliente Nombre [PERSON_NAME] Apellidos . Email Teléfono [PHONE_NUMBER…" at bounding box center [386, 274] width 337 height 243
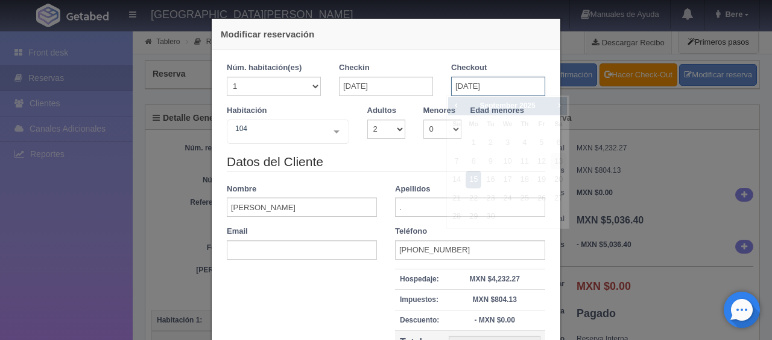
click at [454, 88] on input "[DATE]" at bounding box center [498, 86] width 94 height 19
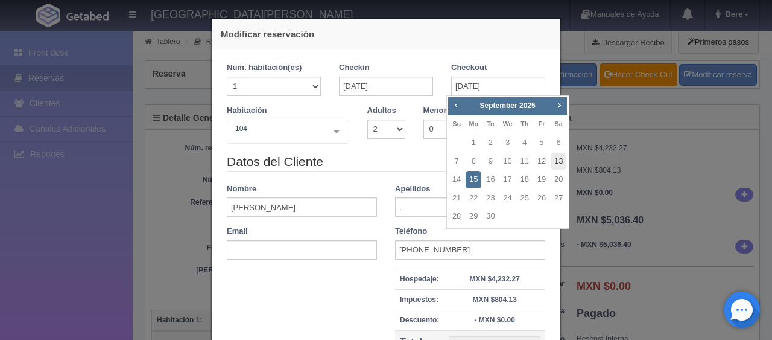
click at [559, 164] on link "13" at bounding box center [559, 161] width 16 height 17
type input "[DATE]"
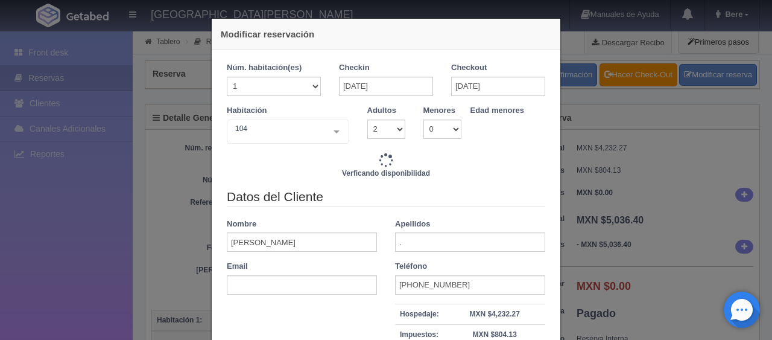
type input "1549.00"
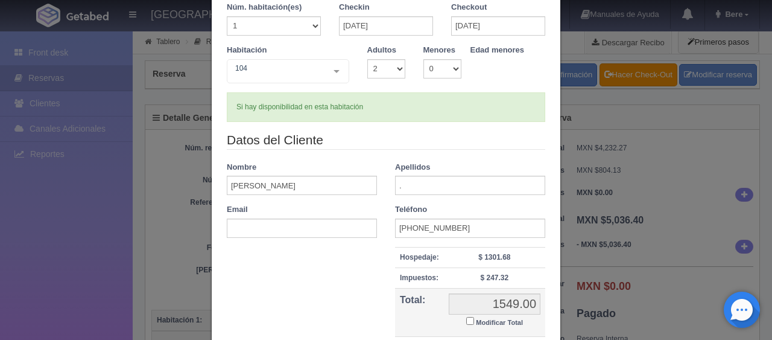
scroll to position [121, 0]
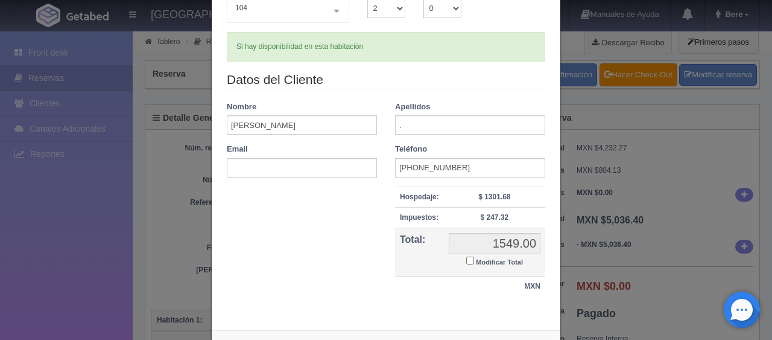
click at [466, 261] on input "Modificar Total" at bounding box center [470, 260] width 8 height 8
checkbox input "true"
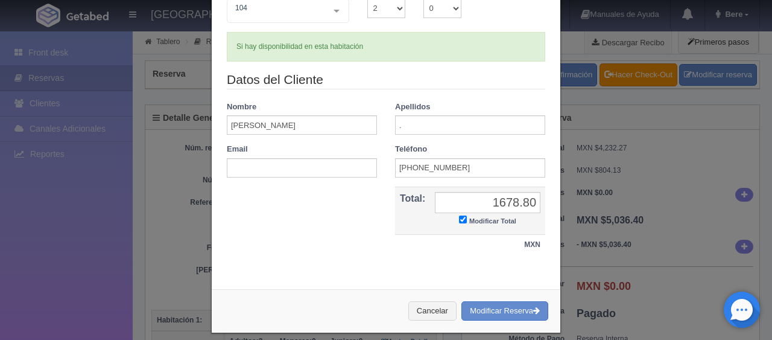
click at [433, 267] on div "Núm. habitación(es) 1 2 3 4 5 6 7 8 9 10 11 12 13 14 15 16 17 18 19 20 Checkin …" at bounding box center [386, 104] width 349 height 350
drag, startPoint x: 471, startPoint y: 200, endPoint x: 535, endPoint y: 191, distance: 65.2
click at [535, 192] on input "1678.80" at bounding box center [488, 202] width 106 height 21
type input "5036.40"
click at [306, 233] on div "Datos del Cliente Nombre [PERSON_NAME] Apellidos . Email Teléfono [PHONE_NUMBER…" at bounding box center [386, 169] width 337 height 197
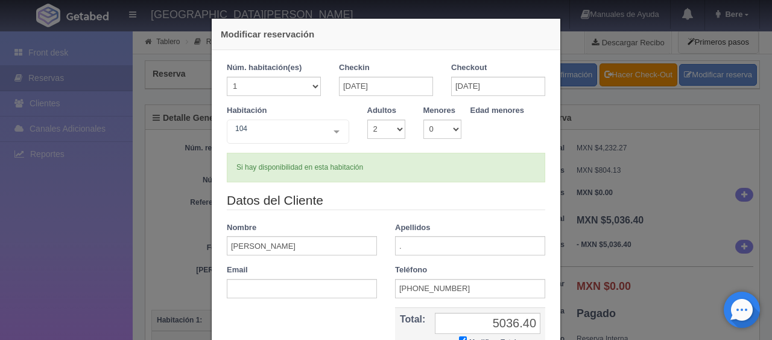
scroll to position [130, 0]
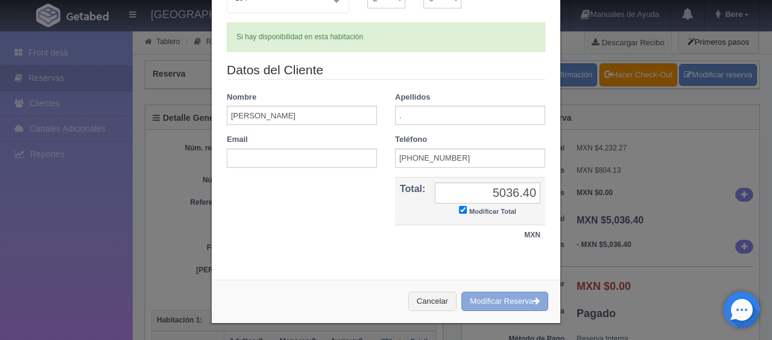
click at [492, 301] on button "Modificar Reserva" at bounding box center [505, 301] width 87 height 20
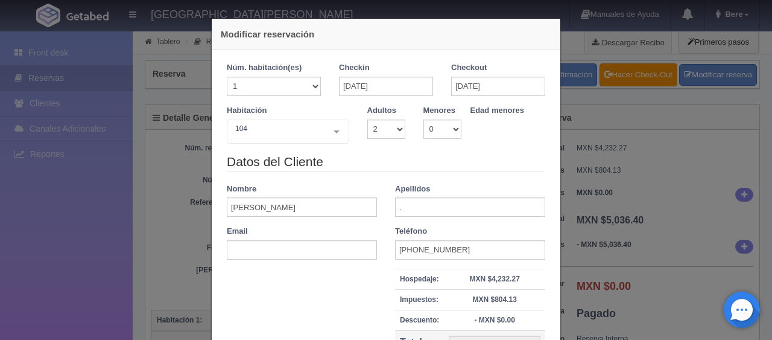
select select "2"
click at [164, 213] on div "Modificar reservación Núm. habitación(es) 1 2 3 4 5 6 7 8 9 10 11 12 13 14 15 1…" at bounding box center [386, 170] width 772 height 340
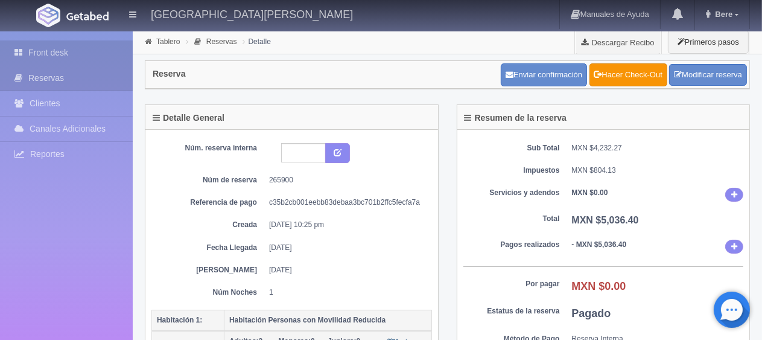
click at [68, 51] on link "Front desk" at bounding box center [66, 52] width 133 height 25
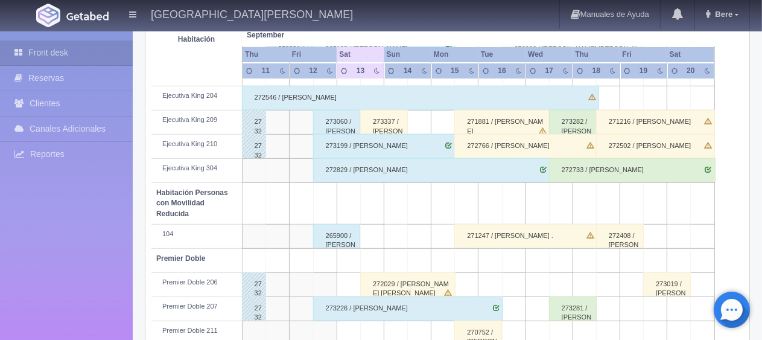
scroll to position [643, 0]
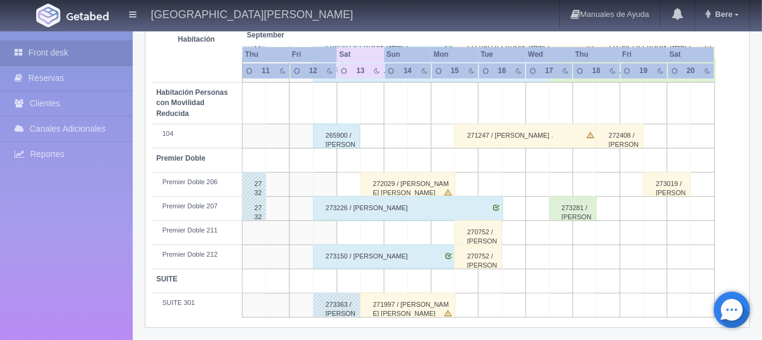
click at [341, 132] on div "265900 / [PERSON_NAME] ." at bounding box center [337, 136] width 48 height 24
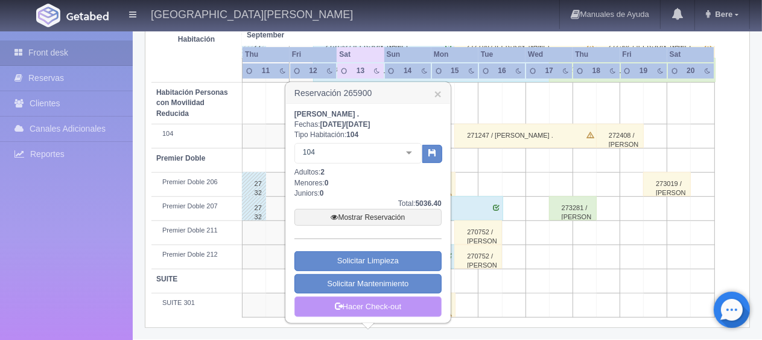
click at [392, 305] on link "Hacer Check-out" at bounding box center [367, 306] width 147 height 21
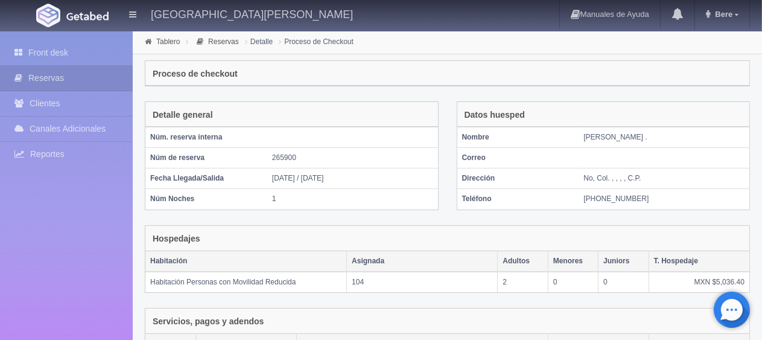
scroll to position [237, 0]
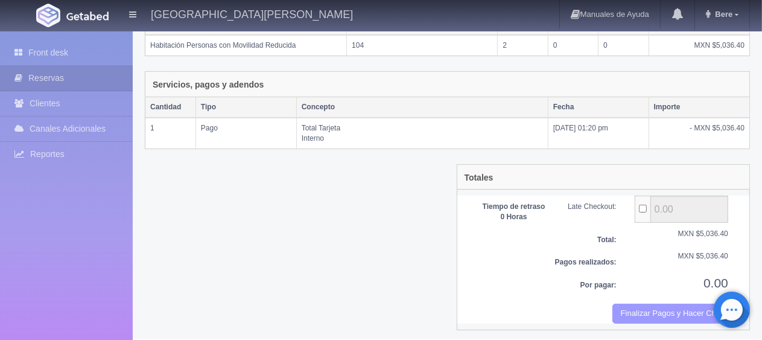
click at [641, 308] on button "Finalizar Pagos y Hacer Checkout" at bounding box center [670, 313] width 116 height 20
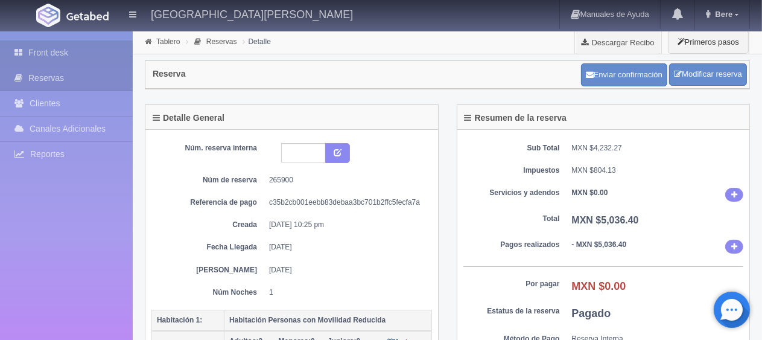
click at [23, 54] on icon at bounding box center [21, 52] width 14 height 12
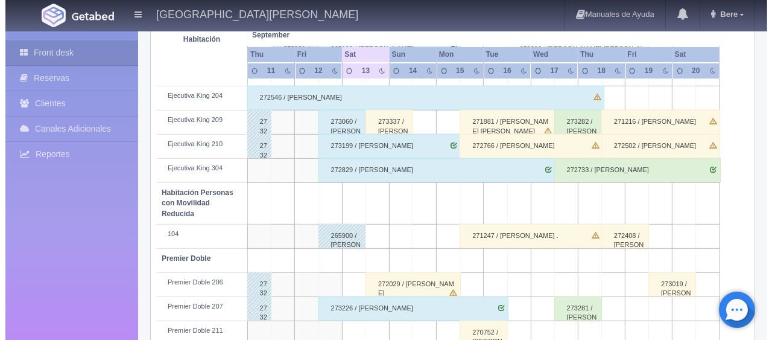
scroll to position [603, 0]
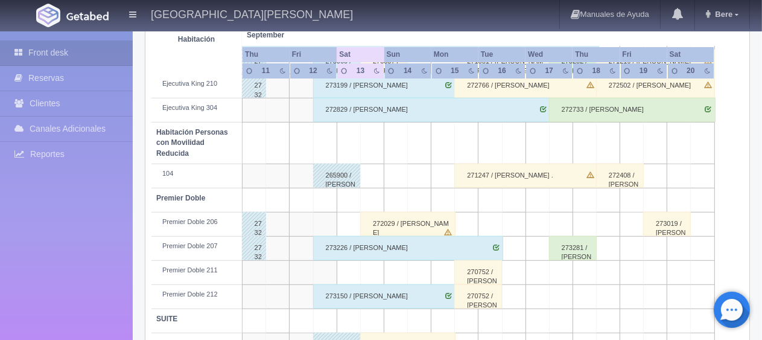
click at [384, 272] on td at bounding box center [396, 272] width 24 height 24
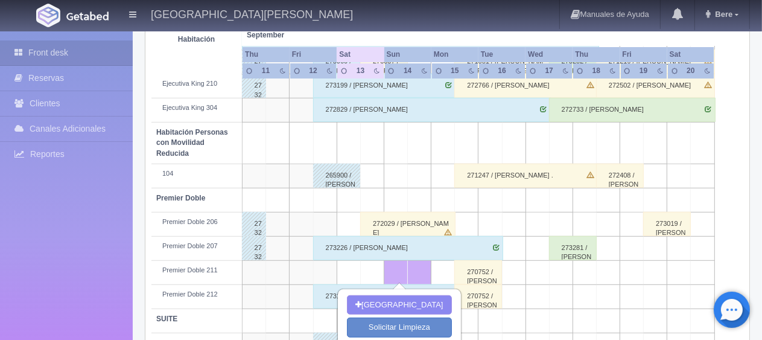
click at [436, 270] on td at bounding box center [443, 272] width 24 height 24
click at [375, 273] on td at bounding box center [373, 272] width 24 height 24
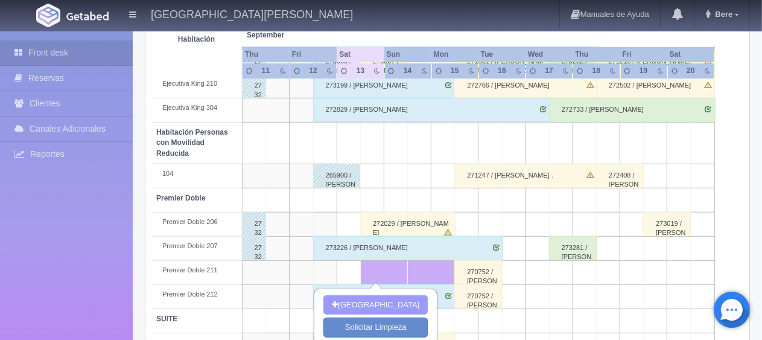
click at [369, 302] on button "Nueva Reserva" at bounding box center [375, 305] width 104 height 20
type input "[DATE]"
type input "15-09-2025"
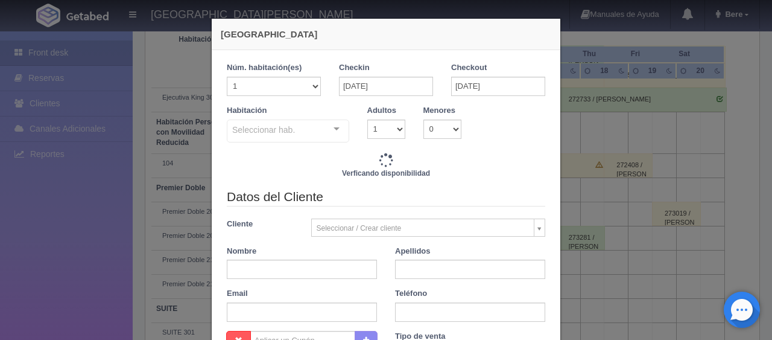
checkbox input "false"
type input "2798.00"
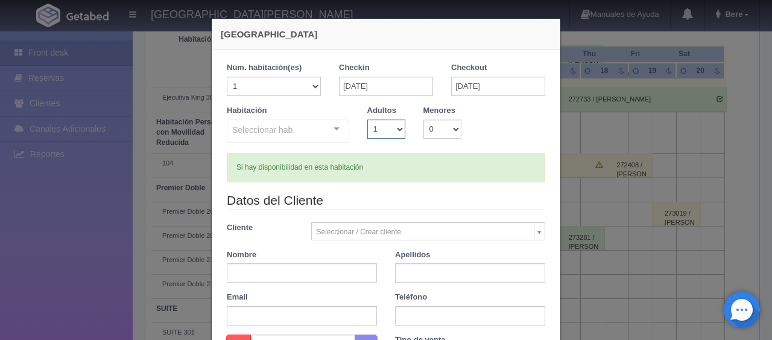
click at [384, 129] on select "1 2 3 4 5 6 7 8 9 10" at bounding box center [386, 128] width 38 height 19
checkbox input "false"
select select "2"
click at [367, 119] on select "1 2 3 4 5 6 7 8 9 10" at bounding box center [386, 128] width 38 height 19
checkbox input "false"
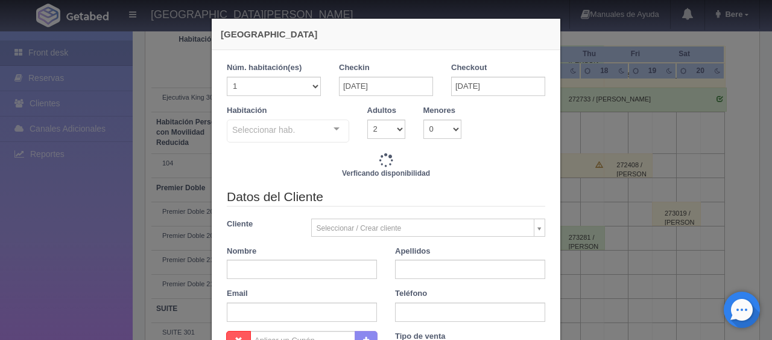
click at [308, 123] on div "Seleccionar hab." at bounding box center [288, 130] width 122 height 23
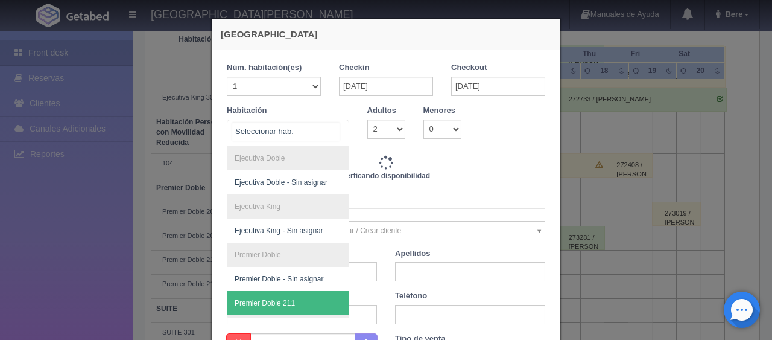
scroll to position [176, 0]
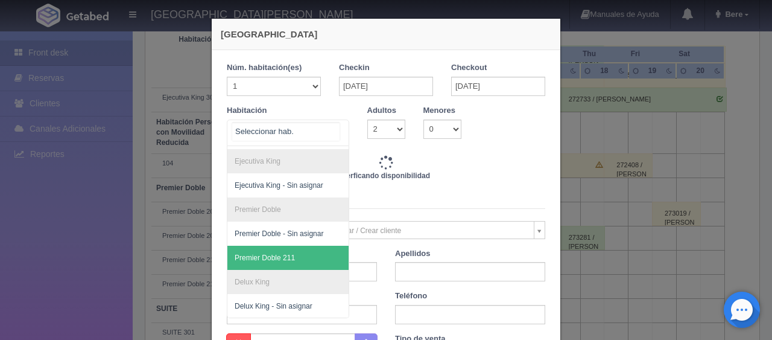
type input "3298.00"
checkbox input "false"
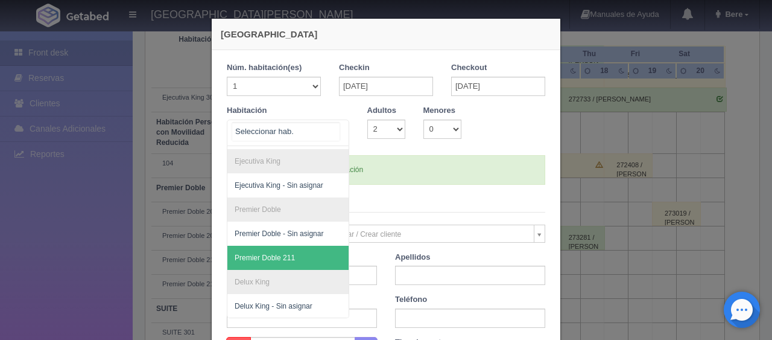
click at [291, 246] on span "Premier Doble 211" at bounding box center [328, 258] width 203 height 24
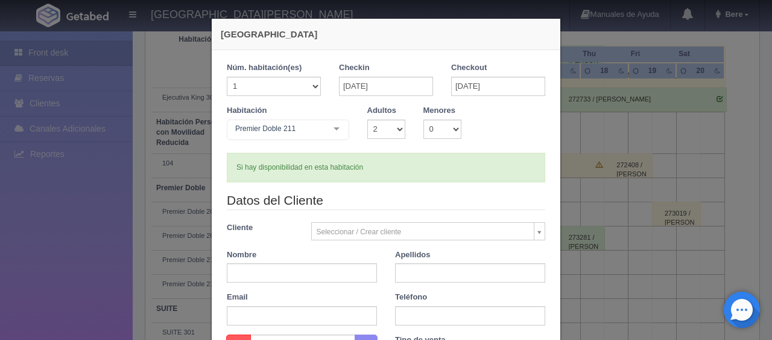
checkbox input "false"
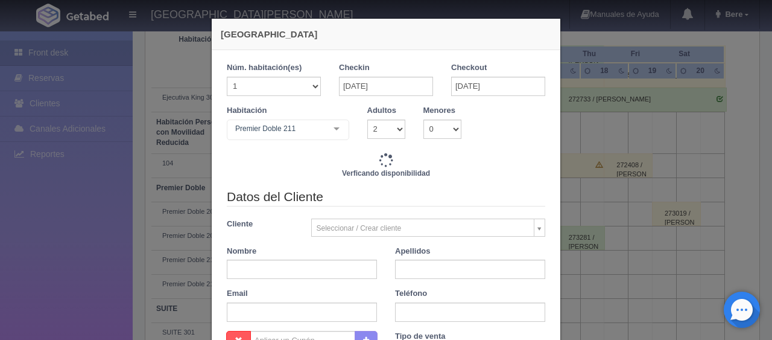
type input "3298.00"
checkbox input "false"
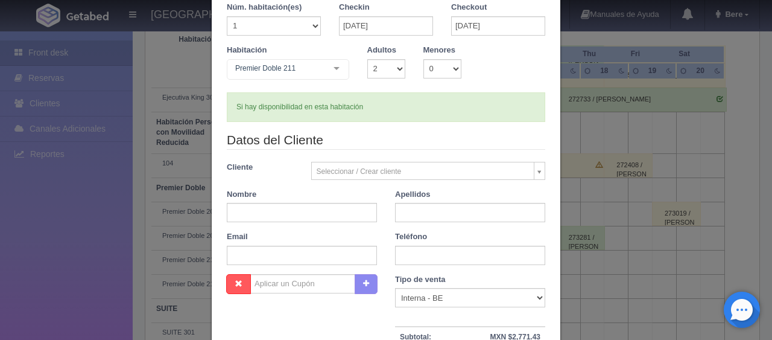
scroll to position [121, 0]
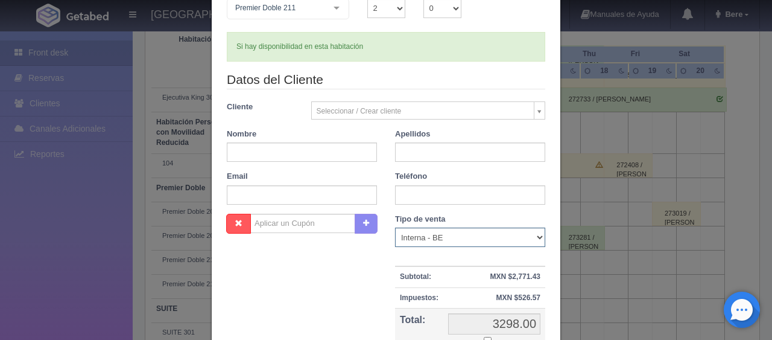
click at [425, 233] on select "Correo Electronico Interna - BE Llamada OTA Externa Otro WALK IN" at bounding box center [470, 236] width 150 height 19
click at [395, 227] on select "Correo Electronico Interna - BE Llamada OTA Externa Otro WALK IN" at bounding box center [470, 236] width 150 height 19
click at [269, 150] on input "text" at bounding box center [302, 151] width 150 height 19
paste input "[PERSON_NAME]"
drag, startPoint x: 253, startPoint y: 153, endPoint x: 304, endPoint y: 148, distance: 51.0
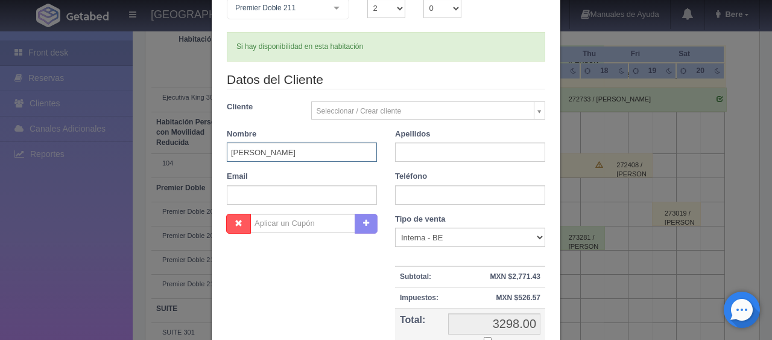
click at [304, 148] on input "[PERSON_NAME]" at bounding box center [302, 151] width 150 height 19
type input "[PERSON_NAME]"
click at [404, 155] on input "text" at bounding box center [470, 151] width 150 height 19
paste input "Canales"
type input "Canales"
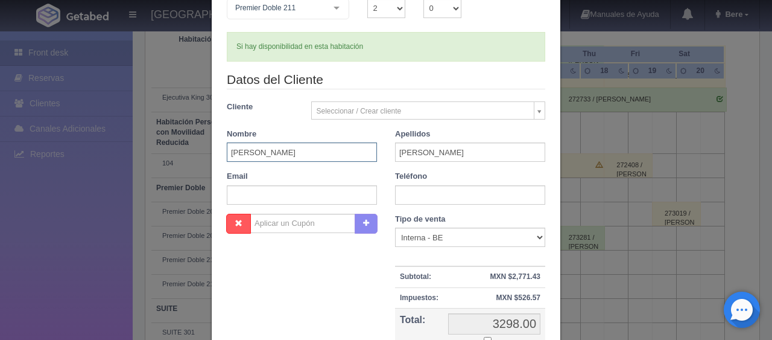
click at [340, 156] on input "[PERSON_NAME]" at bounding box center [302, 151] width 150 height 19
type input "Mariely"
click at [423, 199] on input "text" at bounding box center [470, 194] width 150 height 19
paste input "52 81 3156 5611"
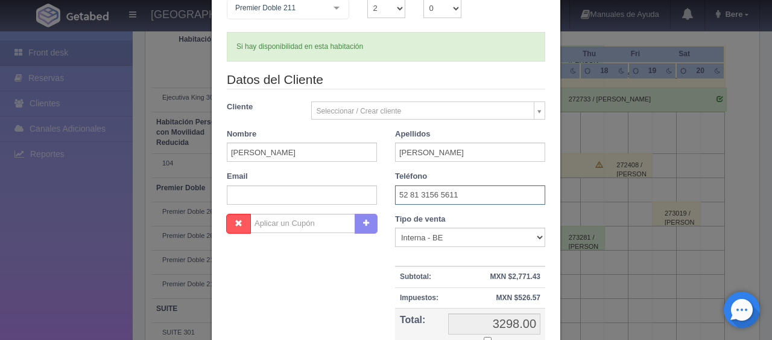
scroll to position [241, 0]
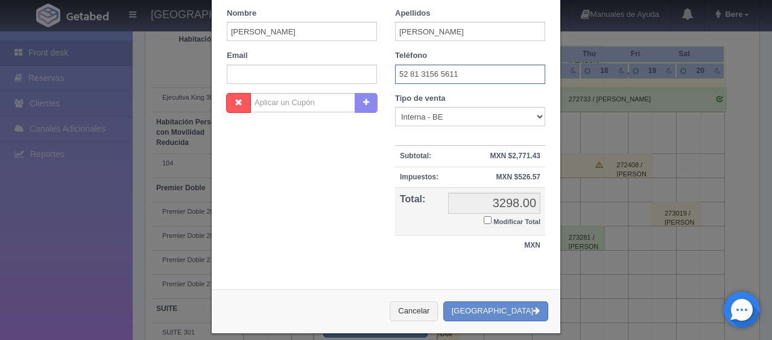
type input "52 81 3156 5611"
click at [484, 218] on input "Modificar Total" at bounding box center [488, 220] width 8 height 8
checkbox input "true"
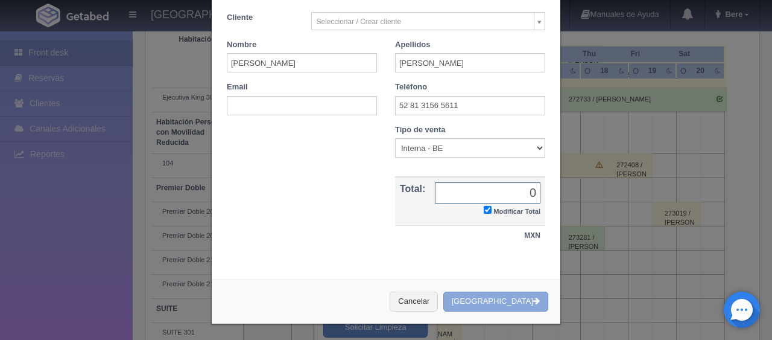
type input "0"
click at [492, 296] on button "[GEOGRAPHIC_DATA]" at bounding box center [495, 301] width 105 height 20
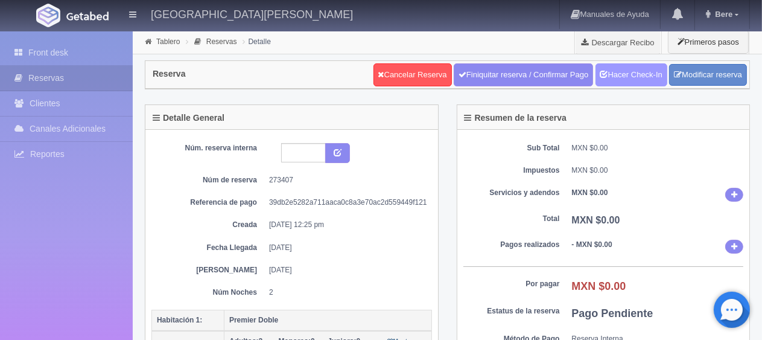
click at [629, 75] on link "Hacer Check-In" at bounding box center [632, 74] width 72 height 23
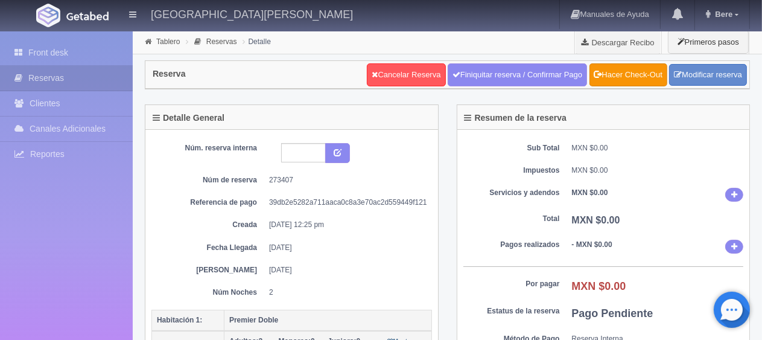
click at [89, 38] on div "Front desk Reservas Clientes Canales Adicionales [GEOGRAPHIC_DATA] Reportes Rep…" at bounding box center [66, 201] width 133 height 340
click at [58, 45] on link "Front desk" at bounding box center [66, 52] width 133 height 25
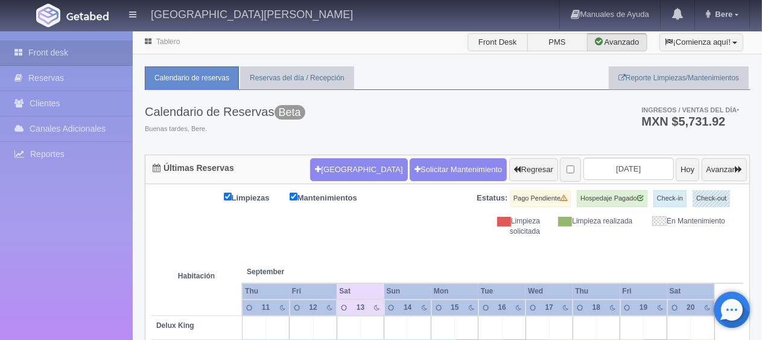
click at [383, 81] on ul "Calendario de reservas Reservas del día / Recepción Reporte Limpiezas/Mantenimi…" at bounding box center [447, 78] width 605 height 24
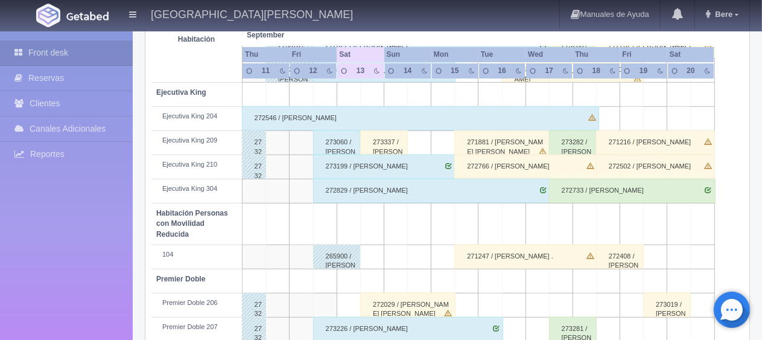
scroll to position [462, 0]
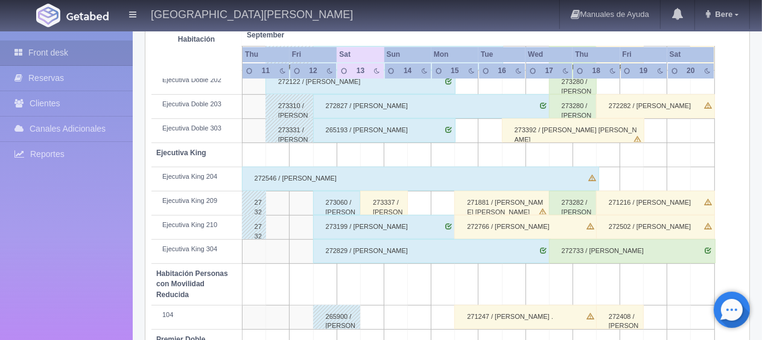
click at [321, 206] on div "273060 / [PERSON_NAME] ." at bounding box center [337, 203] width 48 height 24
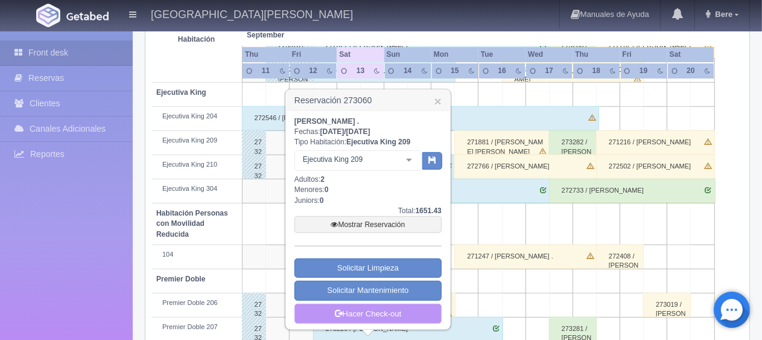
scroll to position [583, 0]
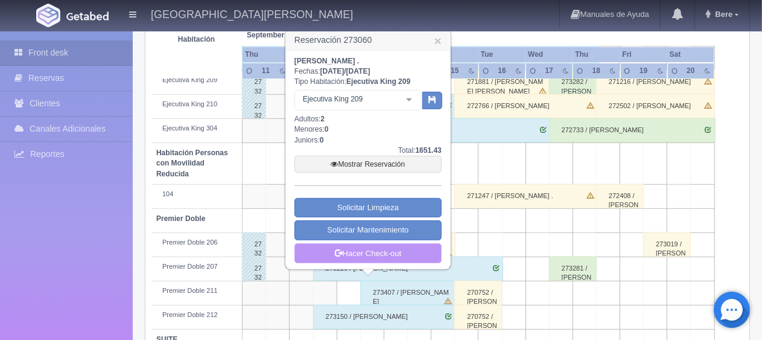
click at [374, 258] on link "Hacer Check-out" at bounding box center [367, 253] width 147 height 21
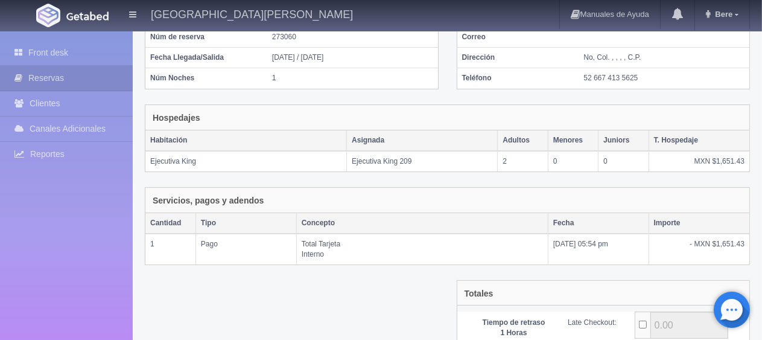
scroll to position [237, 0]
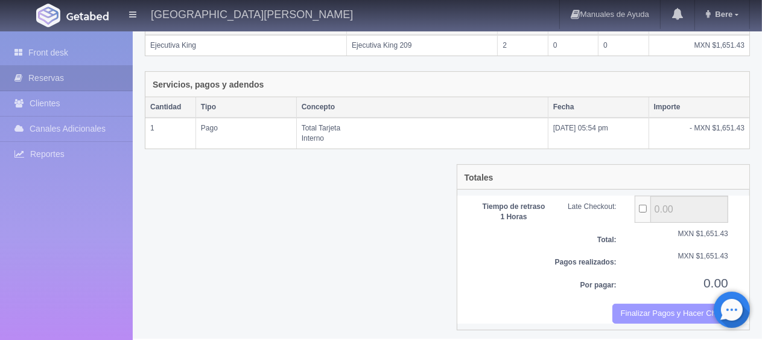
click at [642, 305] on button "Finalizar Pagos y Hacer Checkout" at bounding box center [670, 313] width 116 height 20
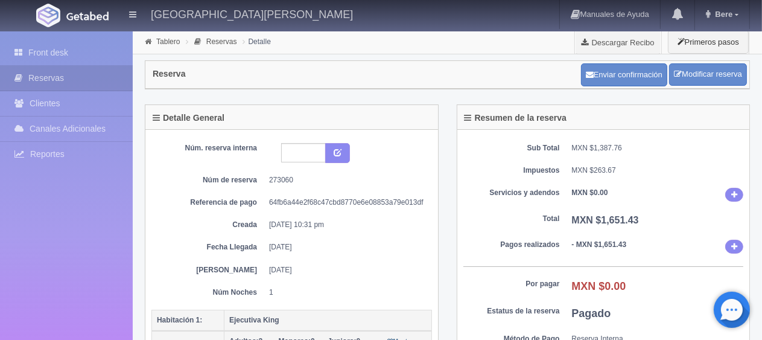
scroll to position [181, 0]
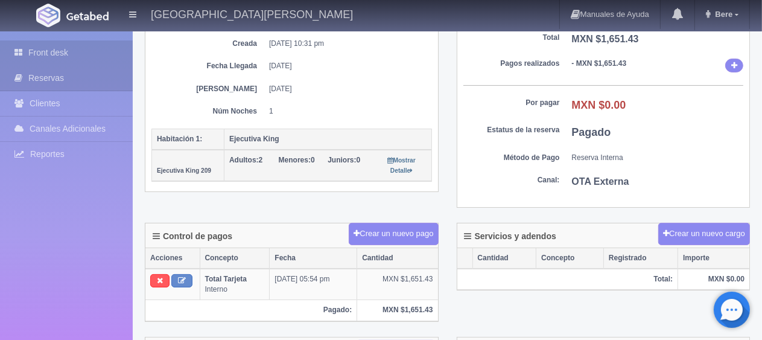
click at [95, 51] on link "Front desk" at bounding box center [66, 52] width 133 height 25
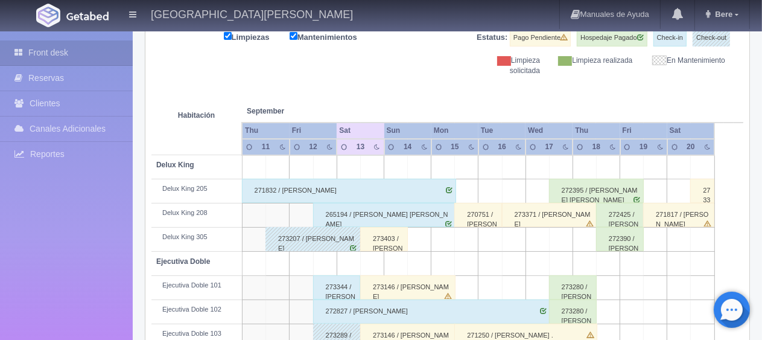
scroll to position [40, 0]
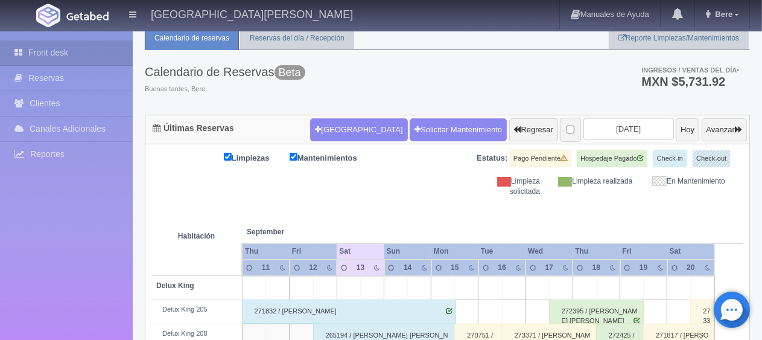
click at [397, 105] on div "Calendario de Reservas Beta Buenas tardes, Bere. Ingresos / Ventas del día * MX…" at bounding box center [447, 82] width 605 height 65
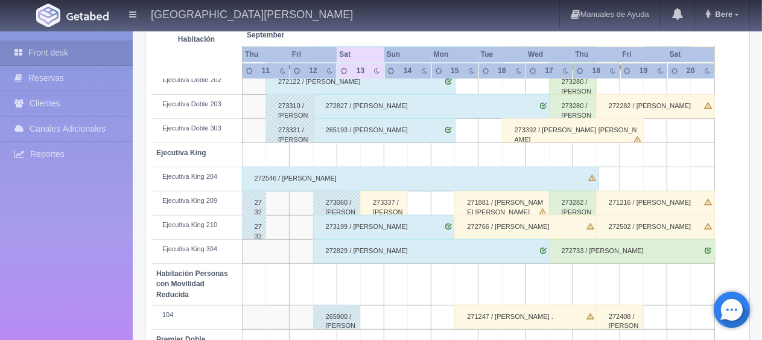
scroll to position [281, 0]
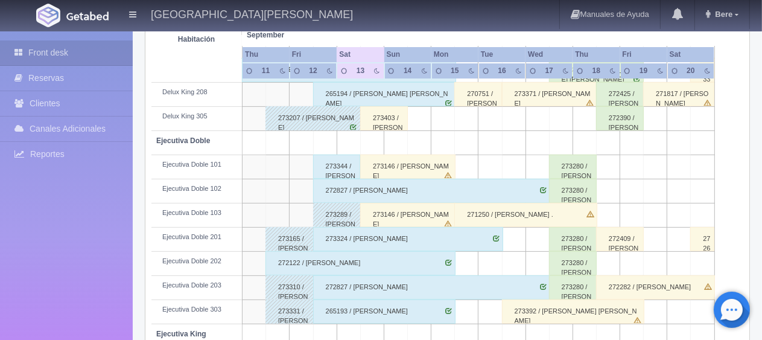
click at [331, 169] on div "273344 / [PERSON_NAME] [PERSON_NAME]" at bounding box center [337, 166] width 48 height 24
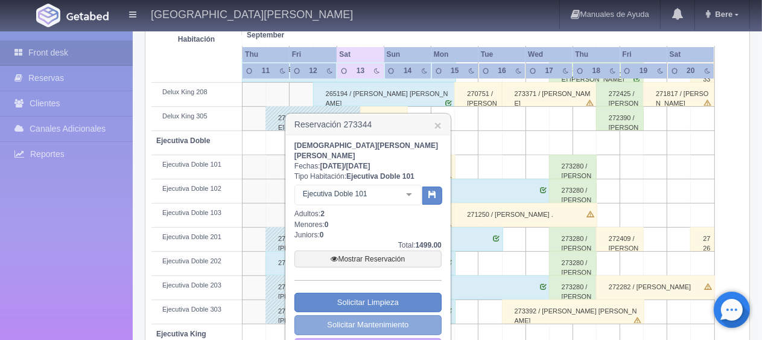
scroll to position [341, 0]
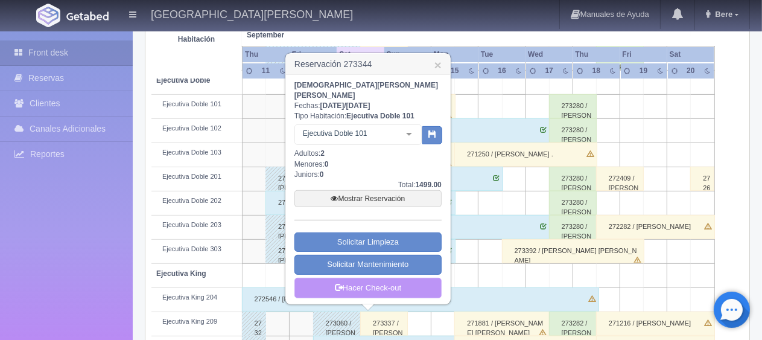
click at [402, 278] on link "Hacer Check-out" at bounding box center [367, 288] width 147 height 21
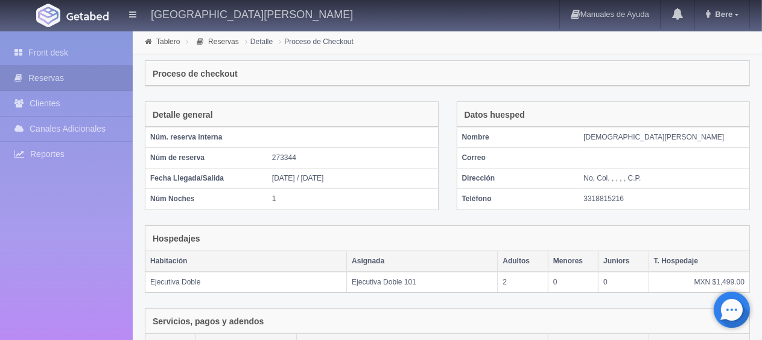
scroll to position [237, 0]
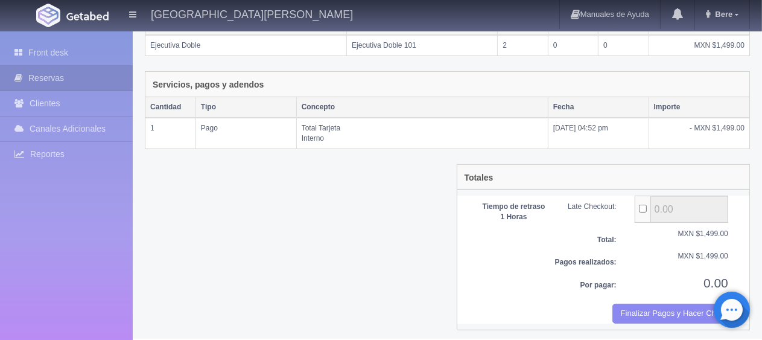
click at [658, 322] on div "Totales Tiempo de retraso 1 Horas Late Checkout: 0.00 Total: MXN $1,499.00 Pago…" at bounding box center [604, 246] width 294 height 165
click at [651, 310] on button "Finalizar Pagos y Hacer Checkout" at bounding box center [670, 313] width 116 height 20
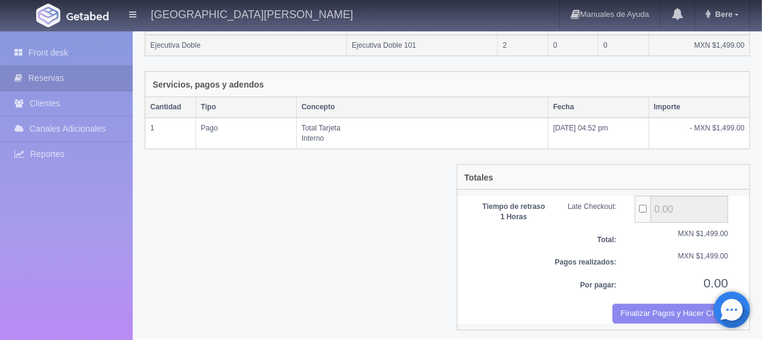
click at [437, 36] on td "Ejecutiva Doble 101" at bounding box center [422, 45] width 151 height 21
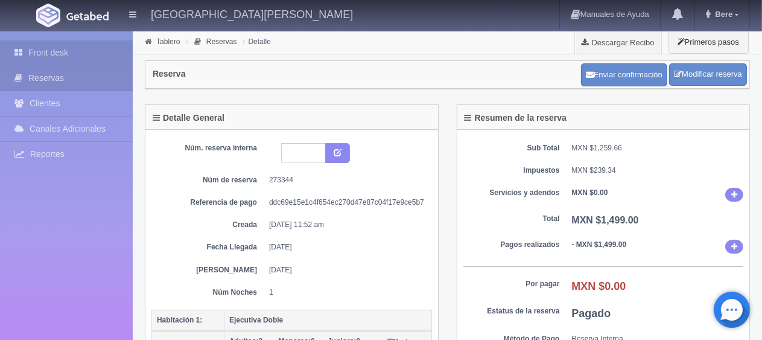
click at [97, 52] on link "Front desk" at bounding box center [66, 52] width 133 height 25
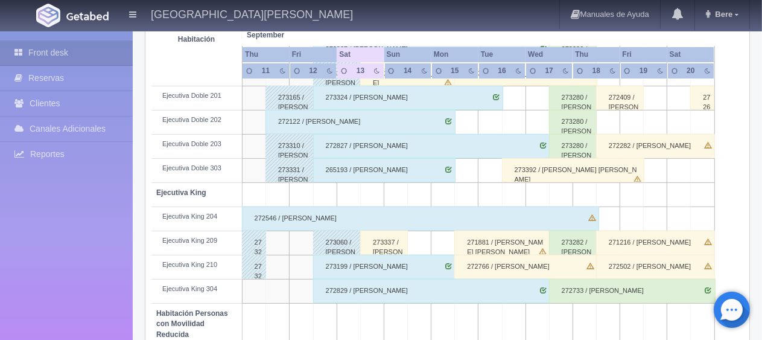
scroll to position [643, 0]
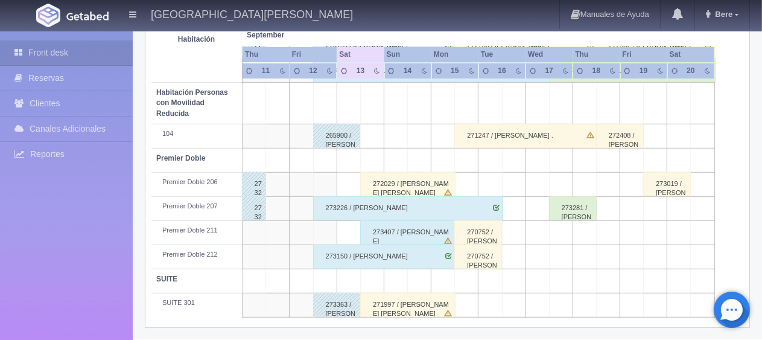
click at [390, 309] on div "271997 / [PERSON_NAME] [PERSON_NAME]" at bounding box center [407, 305] width 95 height 24
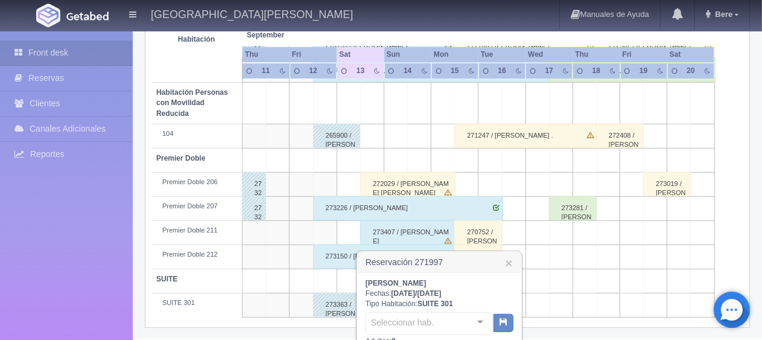
scroll to position [819, 0]
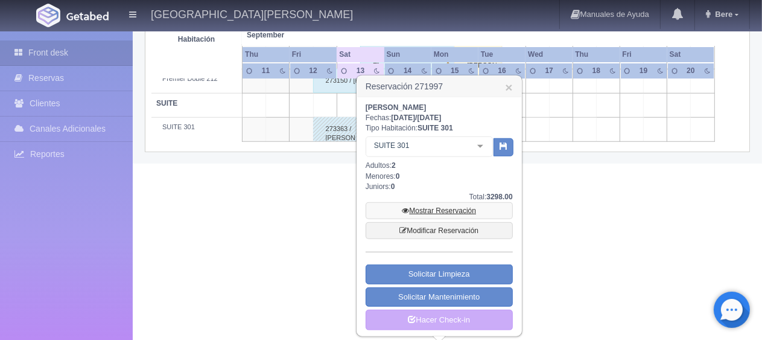
click at [425, 208] on link "Mostrar Reservación" at bounding box center [439, 210] width 147 height 17
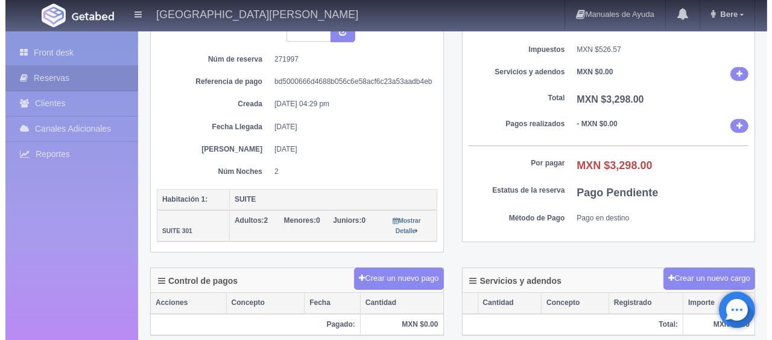
scroll to position [181, 0]
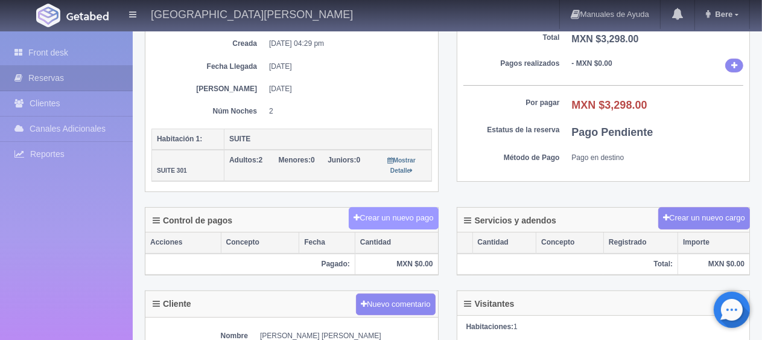
click at [380, 220] on button "Crear un nuevo pago" at bounding box center [393, 218] width 89 height 22
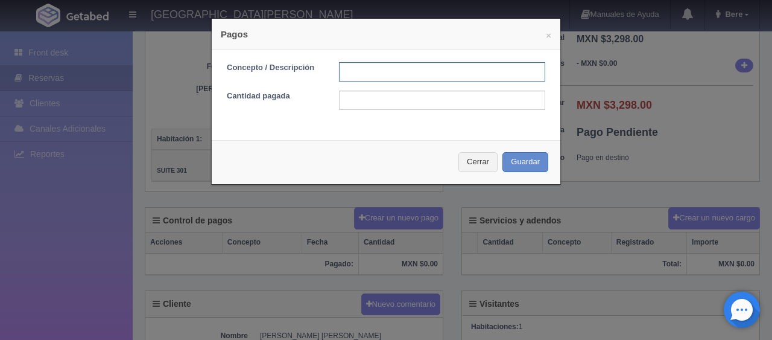
click at [355, 70] on input "text" at bounding box center [442, 71] width 206 height 19
type input "Total Tarjeta"
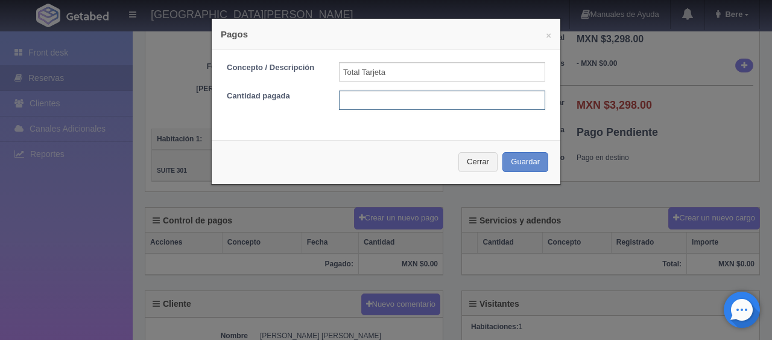
click at [371, 98] on input "text" at bounding box center [442, 100] width 206 height 19
type input "3298"
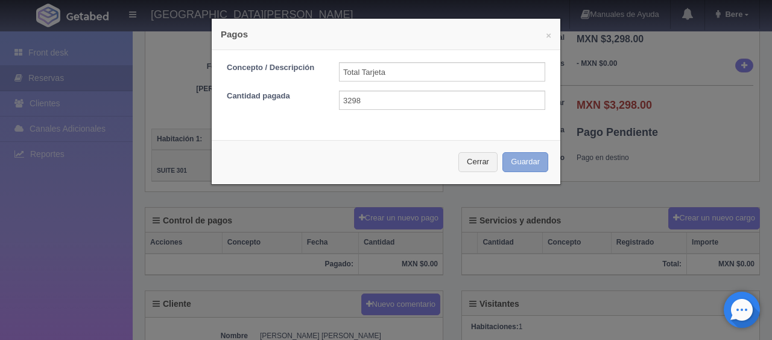
click at [516, 167] on button "Guardar" at bounding box center [526, 162] width 46 height 20
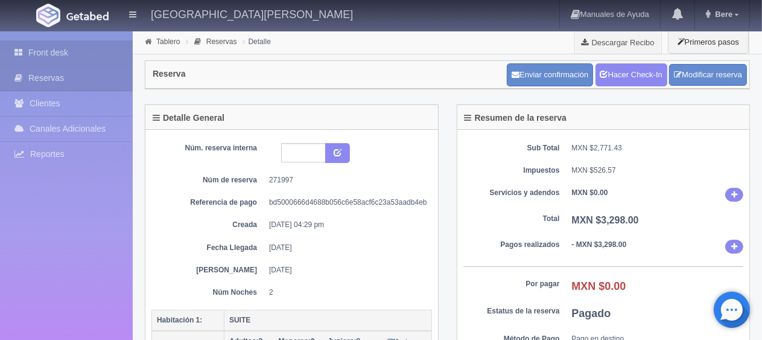
click at [21, 47] on icon at bounding box center [21, 52] width 14 height 12
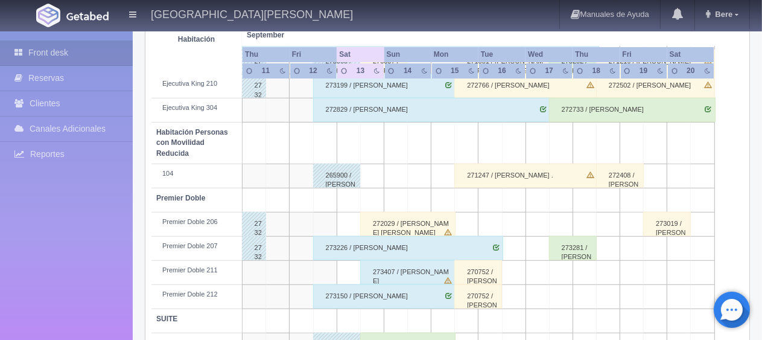
scroll to position [643, 0]
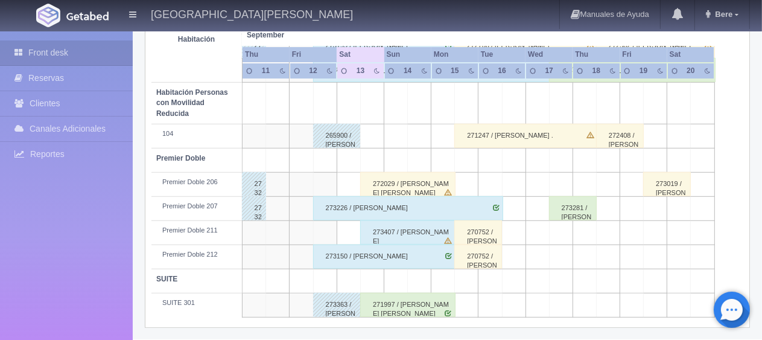
click at [371, 307] on div "271997 / [PERSON_NAME]" at bounding box center [407, 305] width 95 height 24
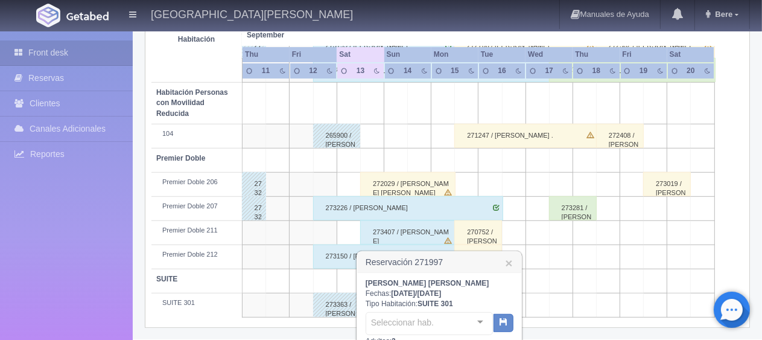
scroll to position [819, 0]
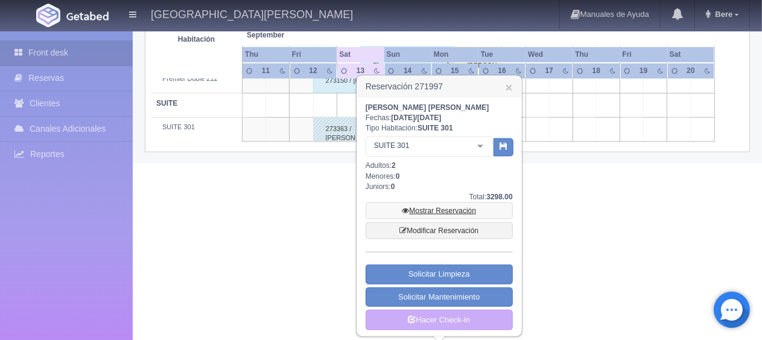
click at [443, 209] on link "Mostrar Reservación" at bounding box center [439, 210] width 147 height 17
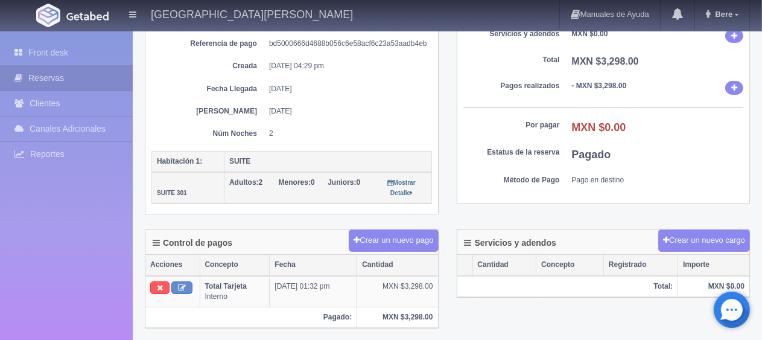
scroll to position [98, 0]
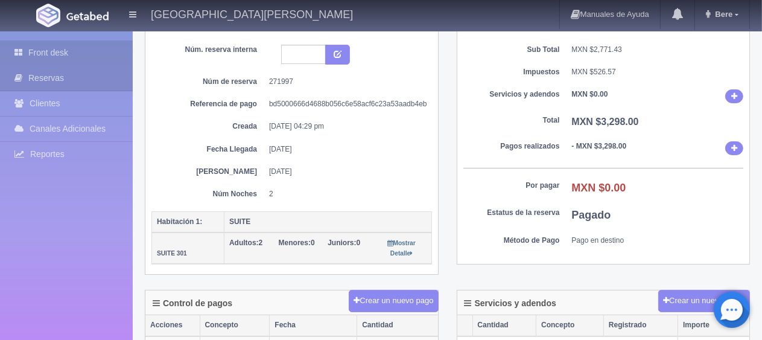
click at [38, 49] on link "Front desk" at bounding box center [66, 52] width 133 height 25
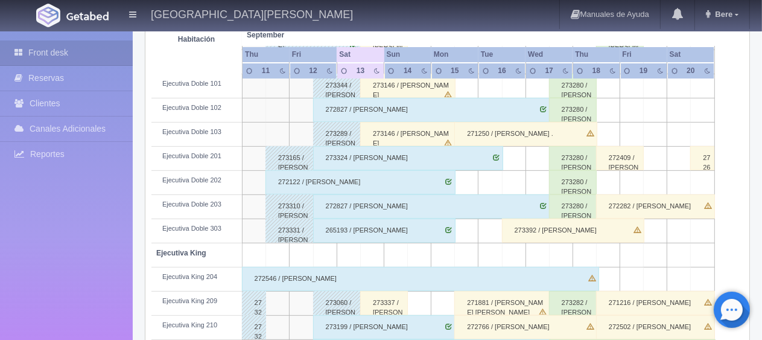
scroll to position [603, 0]
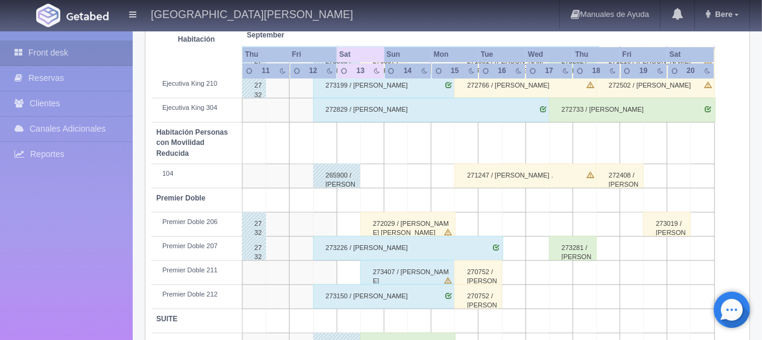
click at [386, 224] on div "272029 / [PERSON_NAME] [PERSON_NAME]" at bounding box center [407, 224] width 95 height 24
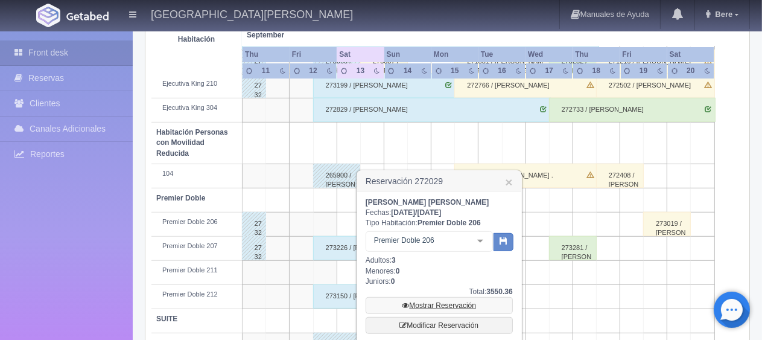
click at [431, 307] on link "Mostrar Reservación" at bounding box center [439, 305] width 147 height 17
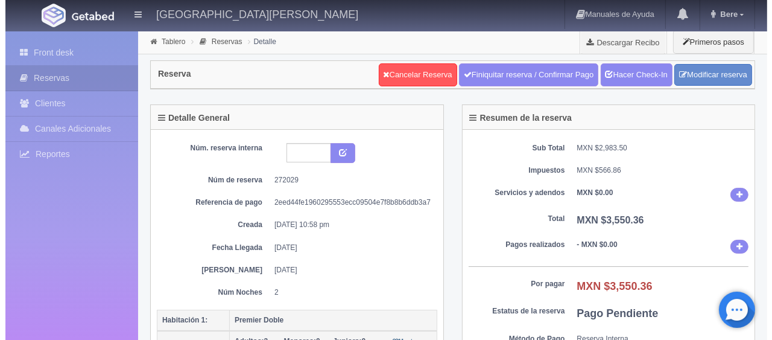
scroll to position [121, 0]
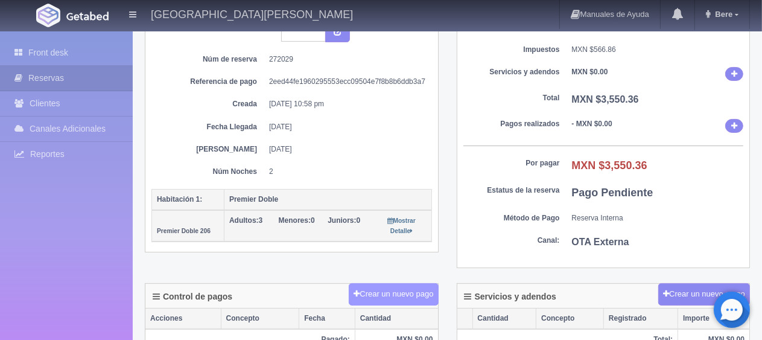
click at [390, 283] on button "Crear un nuevo pago" at bounding box center [393, 294] width 89 height 22
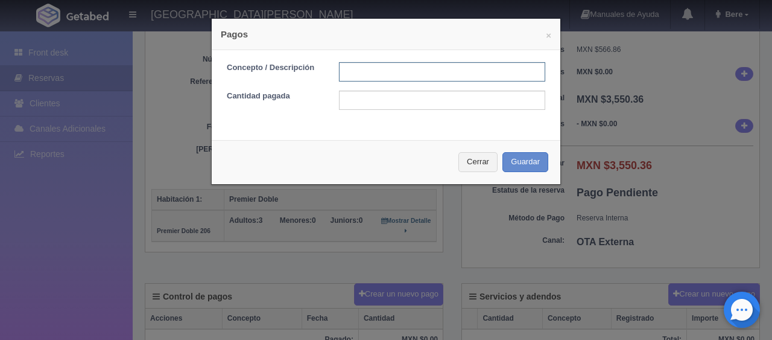
click at [379, 69] on input "text" at bounding box center [442, 71] width 206 height 19
type input "Total Tarjeta"
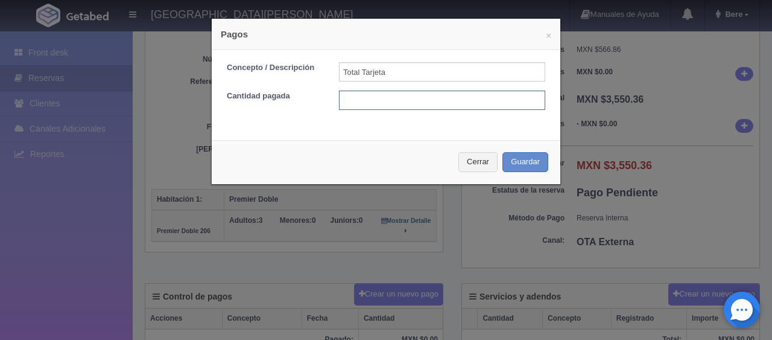
click at [381, 98] on input "text" at bounding box center [442, 100] width 206 height 19
type input "3550.36"
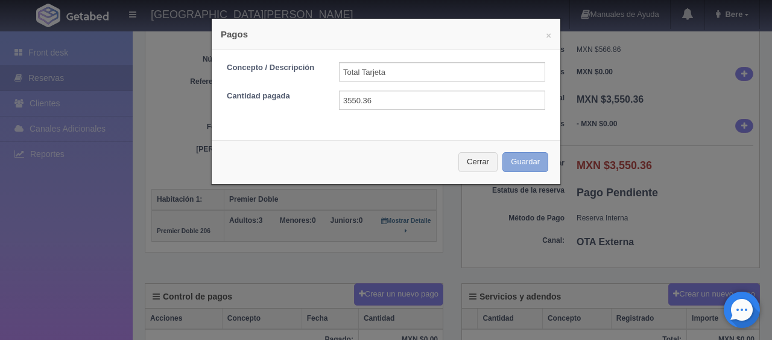
click at [533, 157] on button "Guardar" at bounding box center [526, 162] width 46 height 20
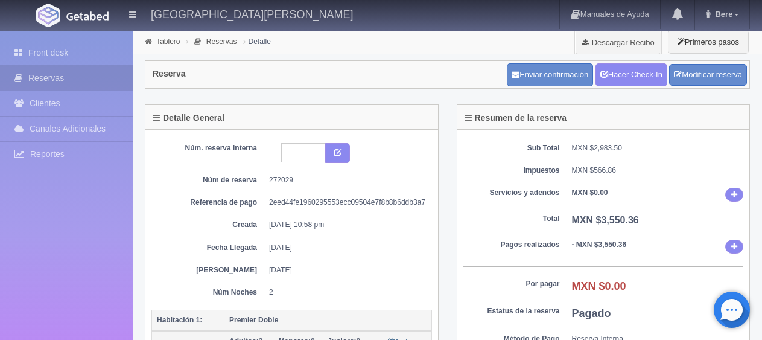
scroll to position [121, 0]
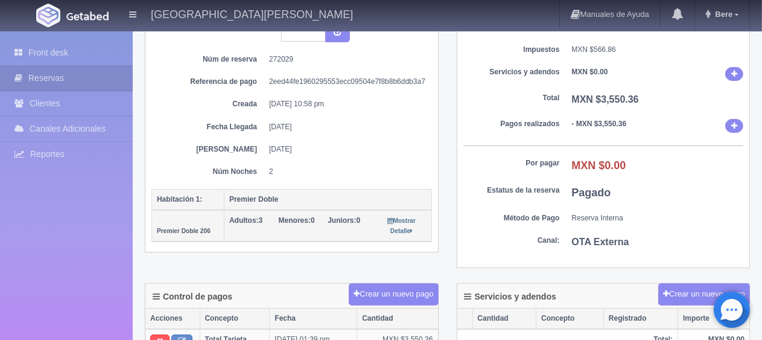
click at [27, 59] on link "Front desk" at bounding box center [66, 52] width 133 height 25
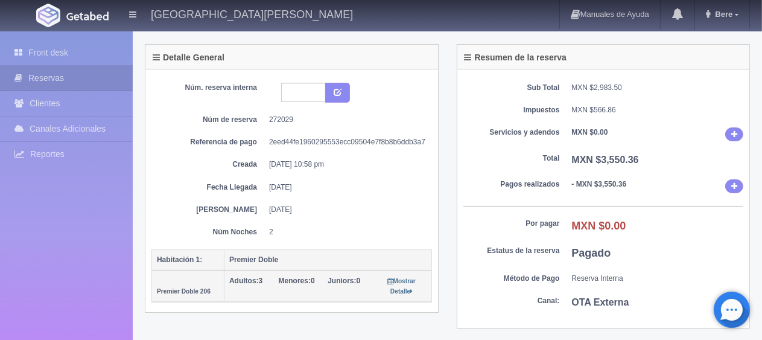
scroll to position [0, 0]
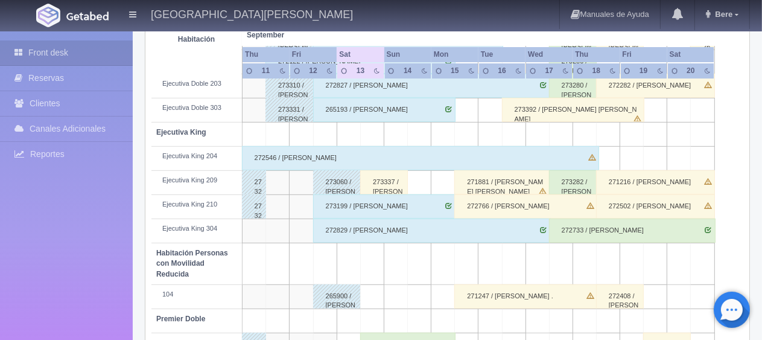
scroll to position [643, 0]
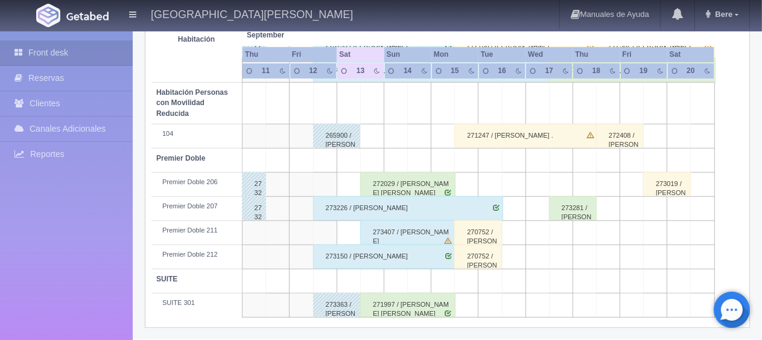
click at [390, 188] on div "272029 / [PERSON_NAME] [PERSON_NAME]" at bounding box center [407, 184] width 95 height 24
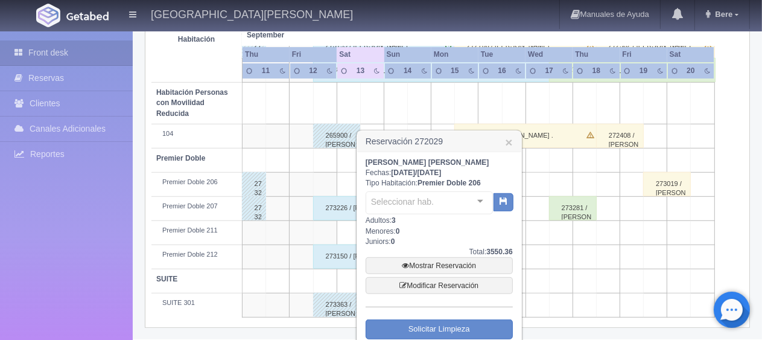
scroll to position [698, 0]
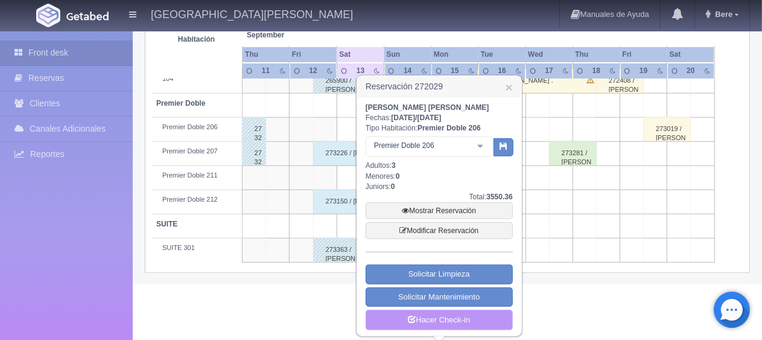
click at [440, 315] on link "Hacer Check-in" at bounding box center [439, 320] width 147 height 21
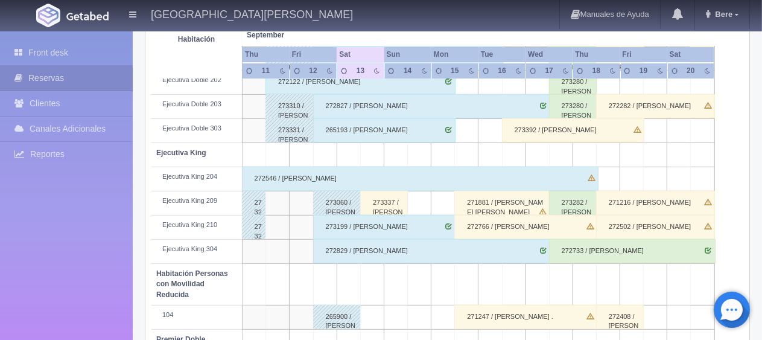
scroll to position [583, 0]
